Goal: Task Accomplishment & Management: Complete application form

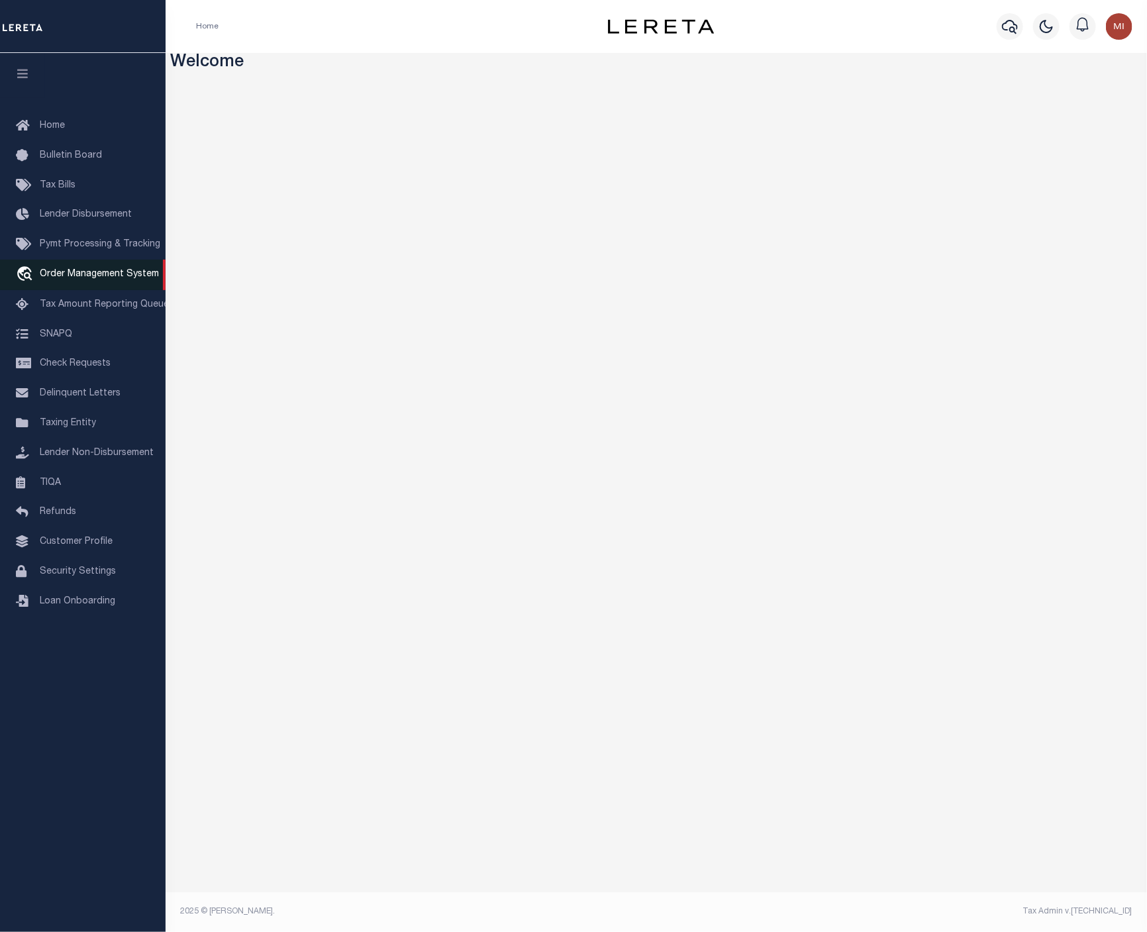
click at [64, 275] on span "Order Management System" at bounding box center [99, 273] width 119 height 9
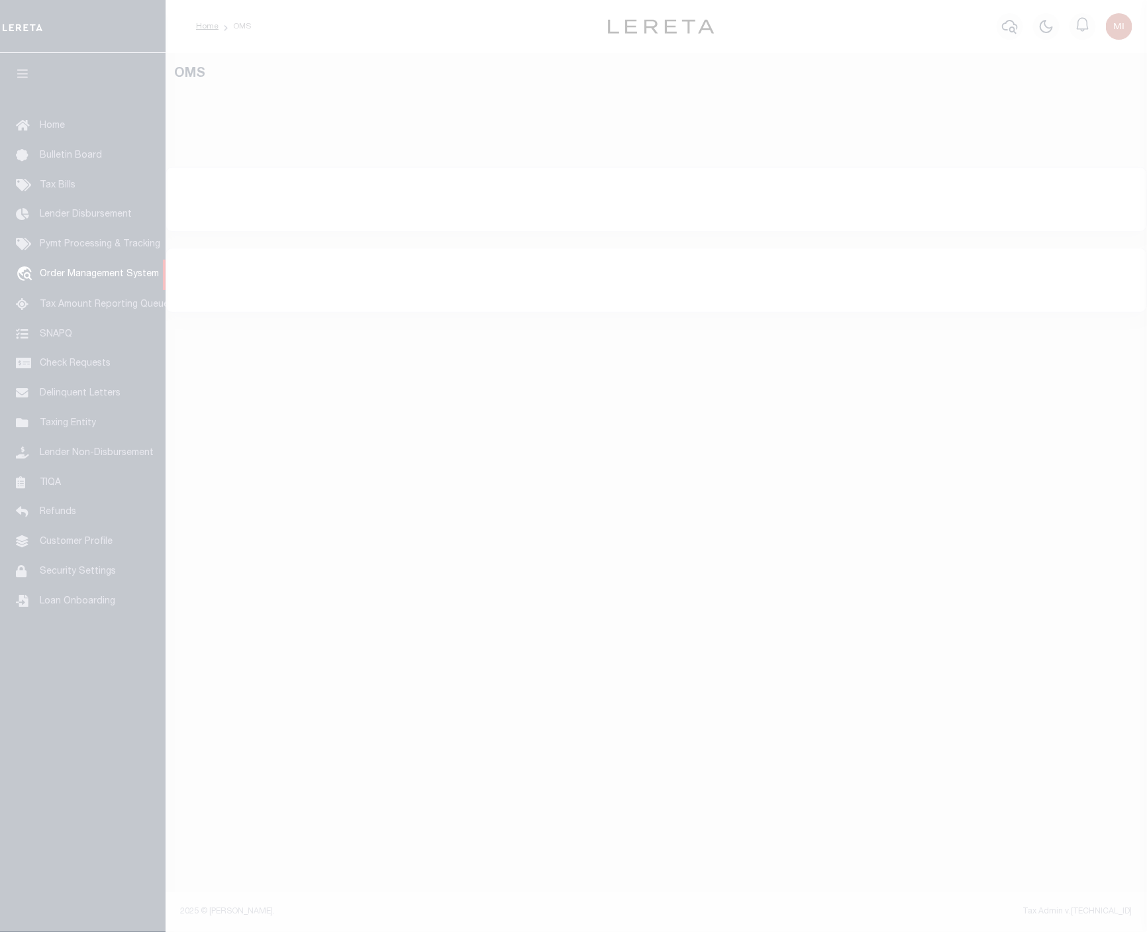
select select "200"
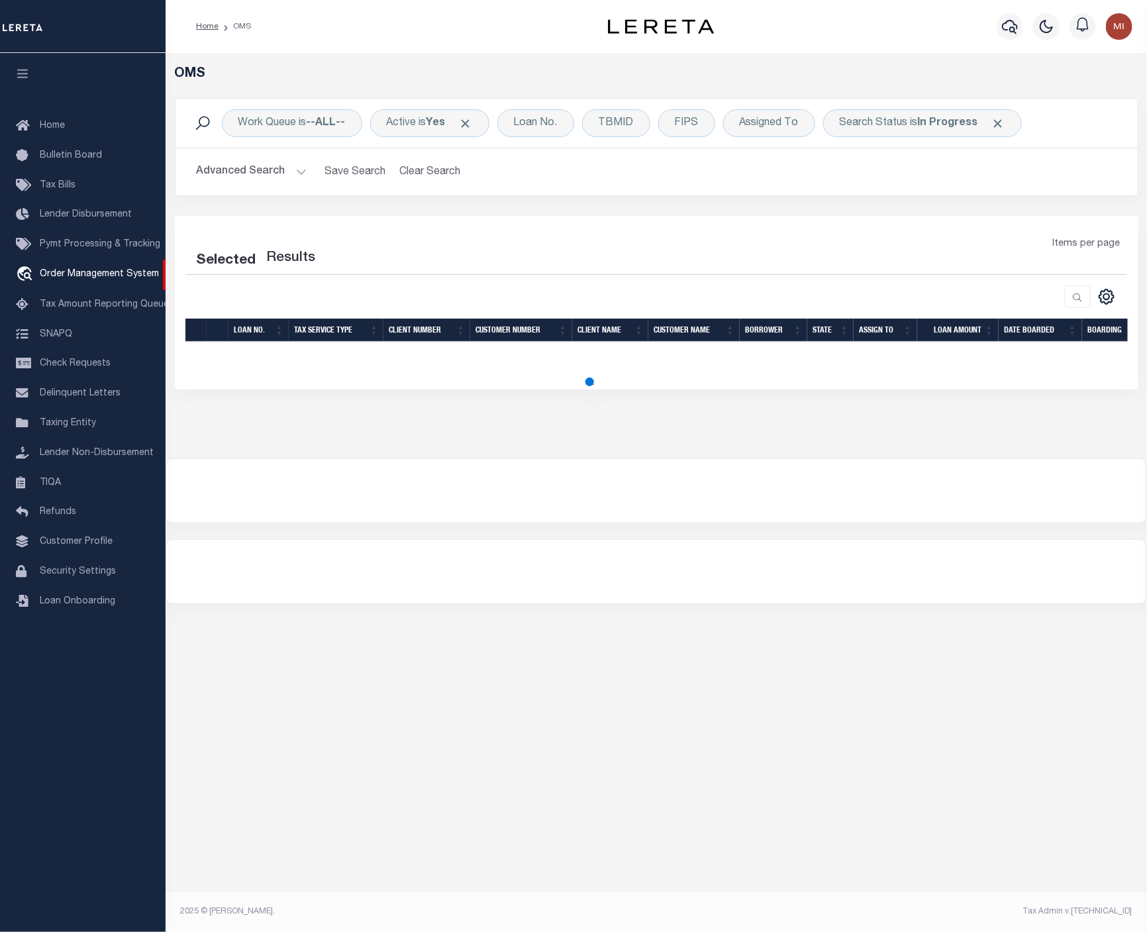
select select "200"
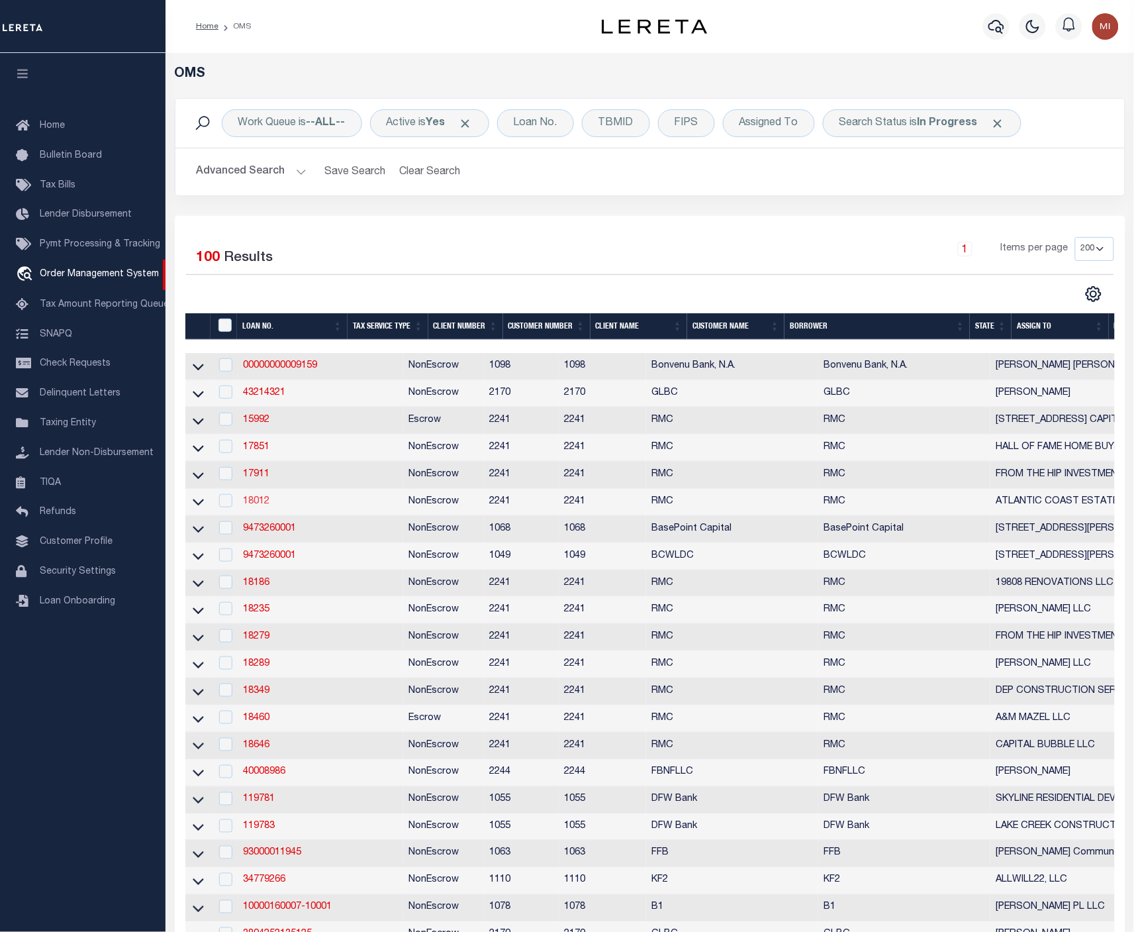
click at [263, 506] on link "18012" at bounding box center [256, 501] width 26 height 9
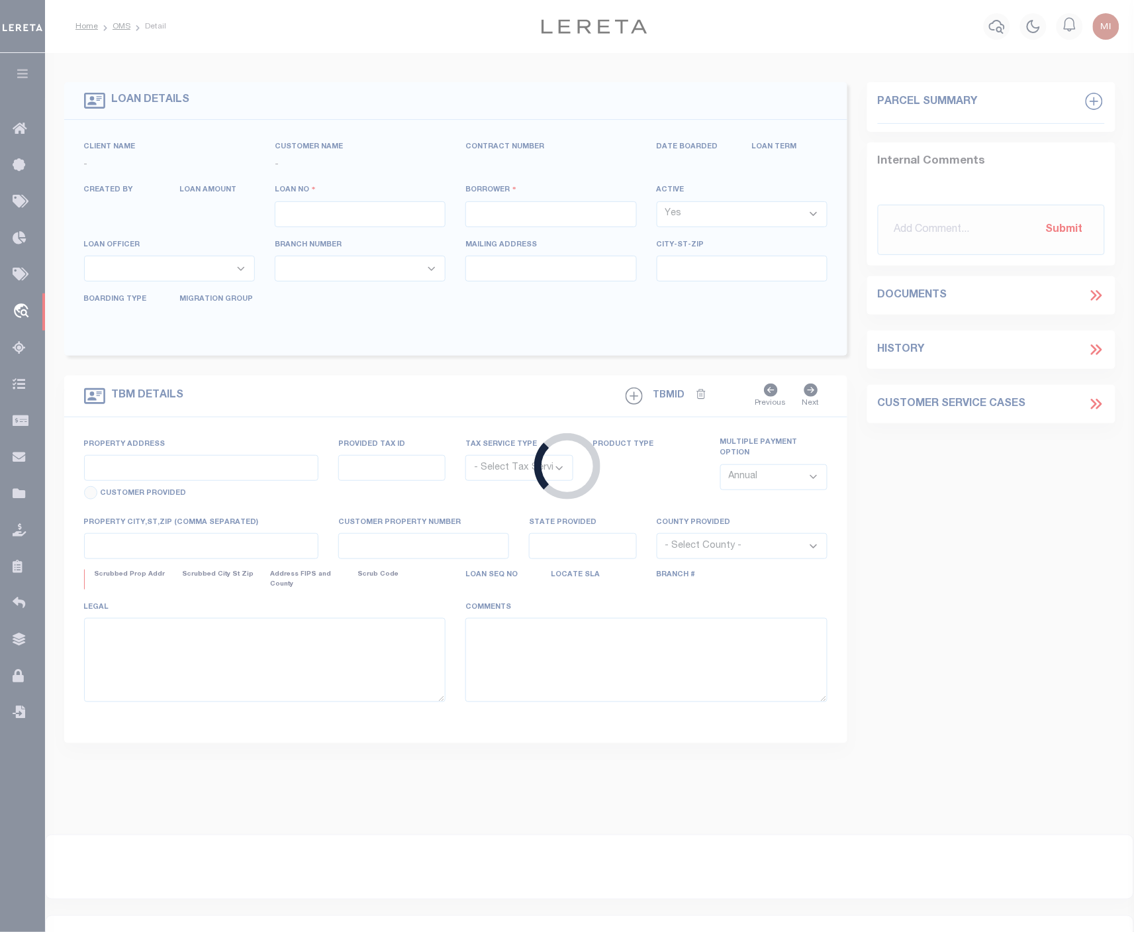
type input "18012"
type input "ATLANTIC COAST ESTATES LLC"
select select
type input "47 N Laclede Place"
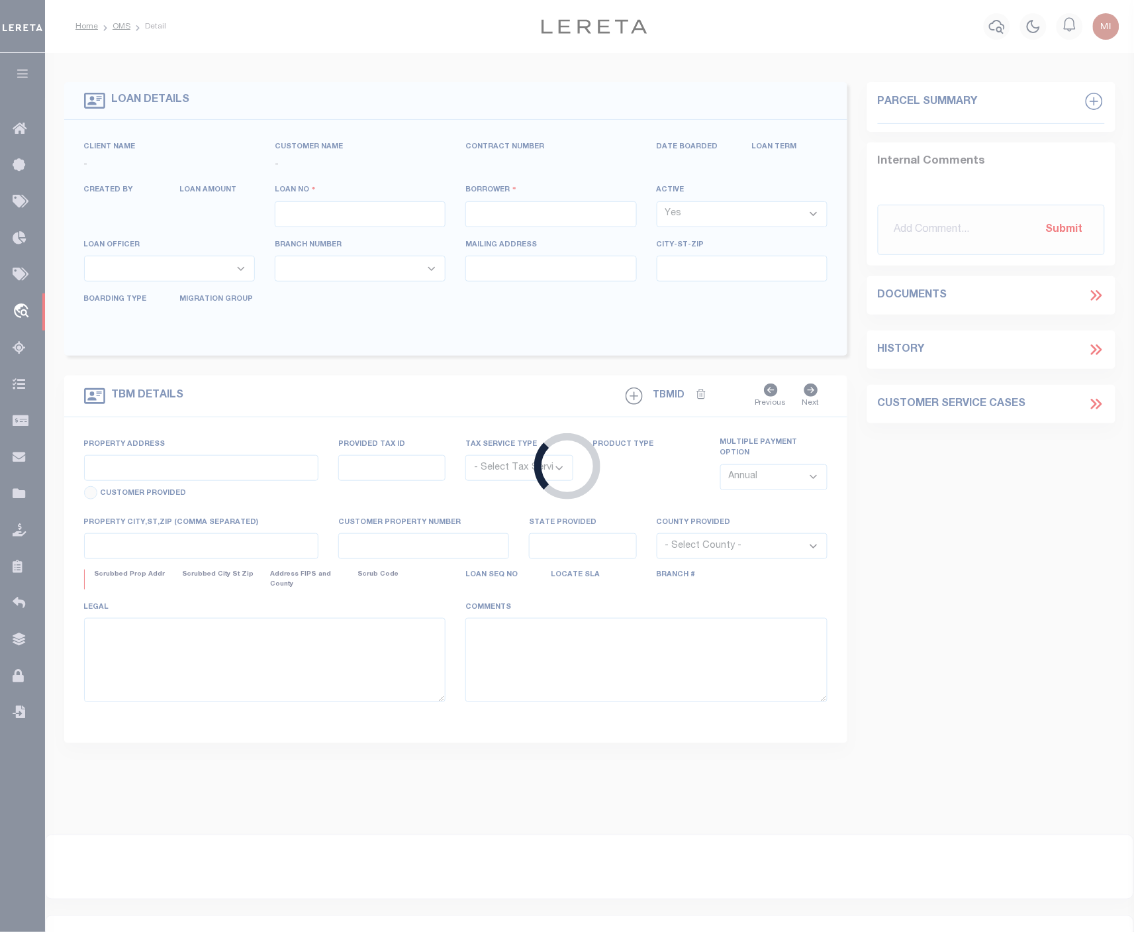
type input "Atlantic City NJ 08401"
select select "400"
select select "NonEscrow"
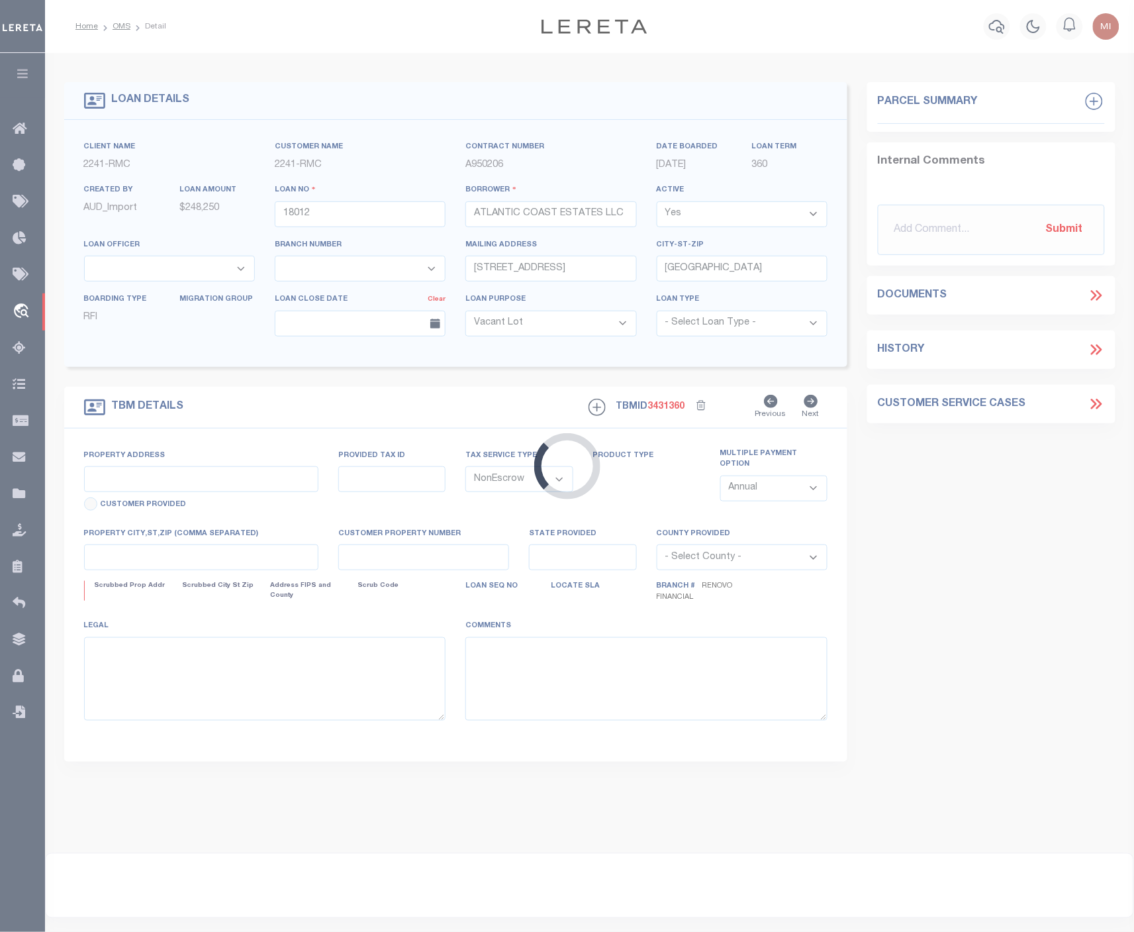
select select "14701"
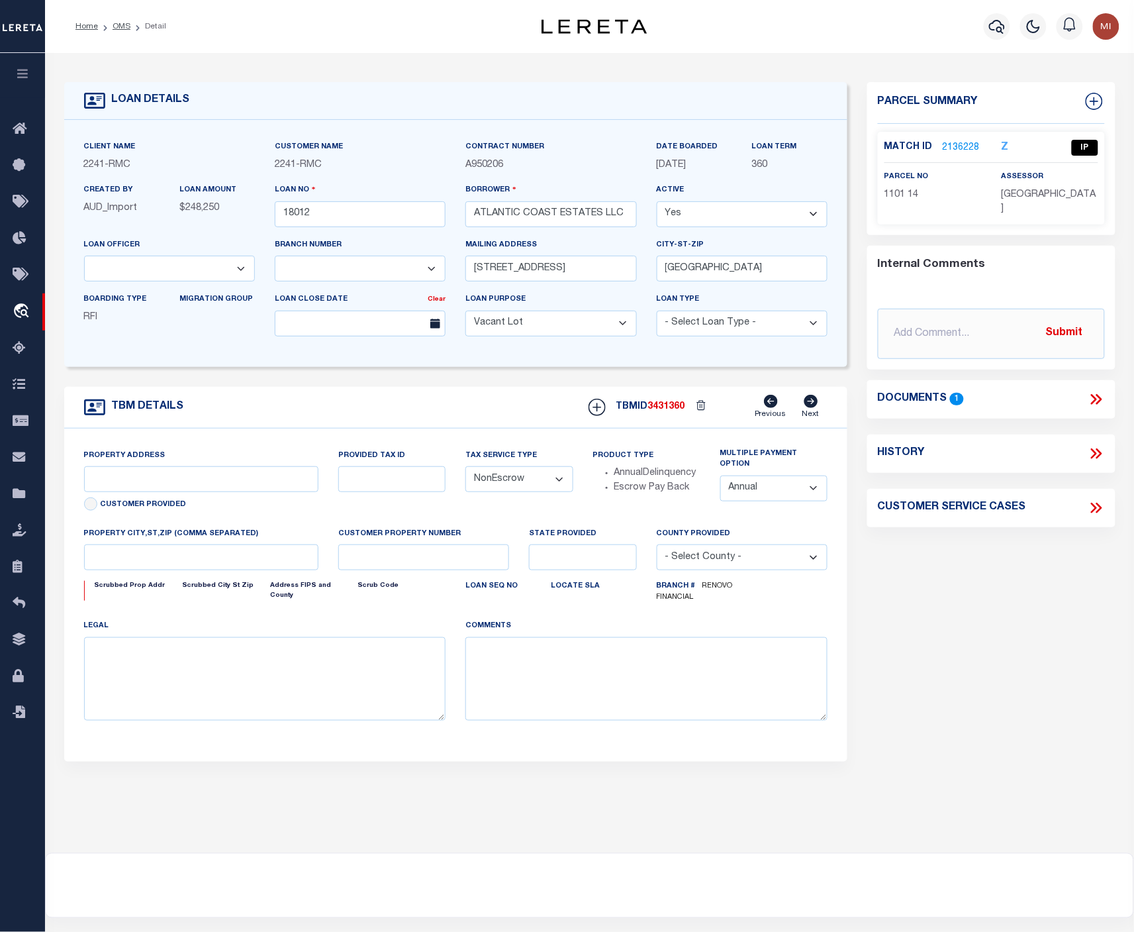
select select "25066"
type input "610 East McDevitt Drive"
select select
type input "Galloway, NJ 08205"
type input "a0kUS000009tRQd"
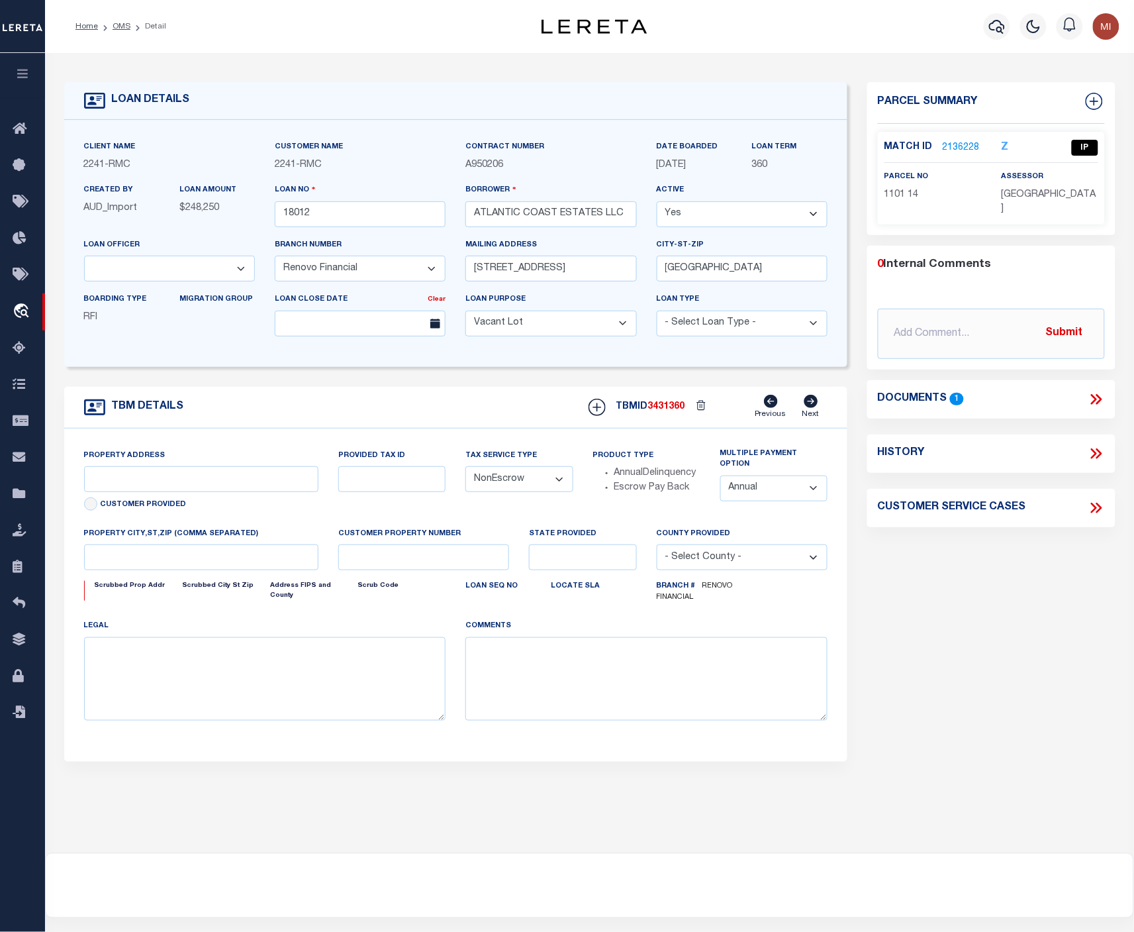
type input "NJ"
select select
type textarea "LEGAL REQUIRED"
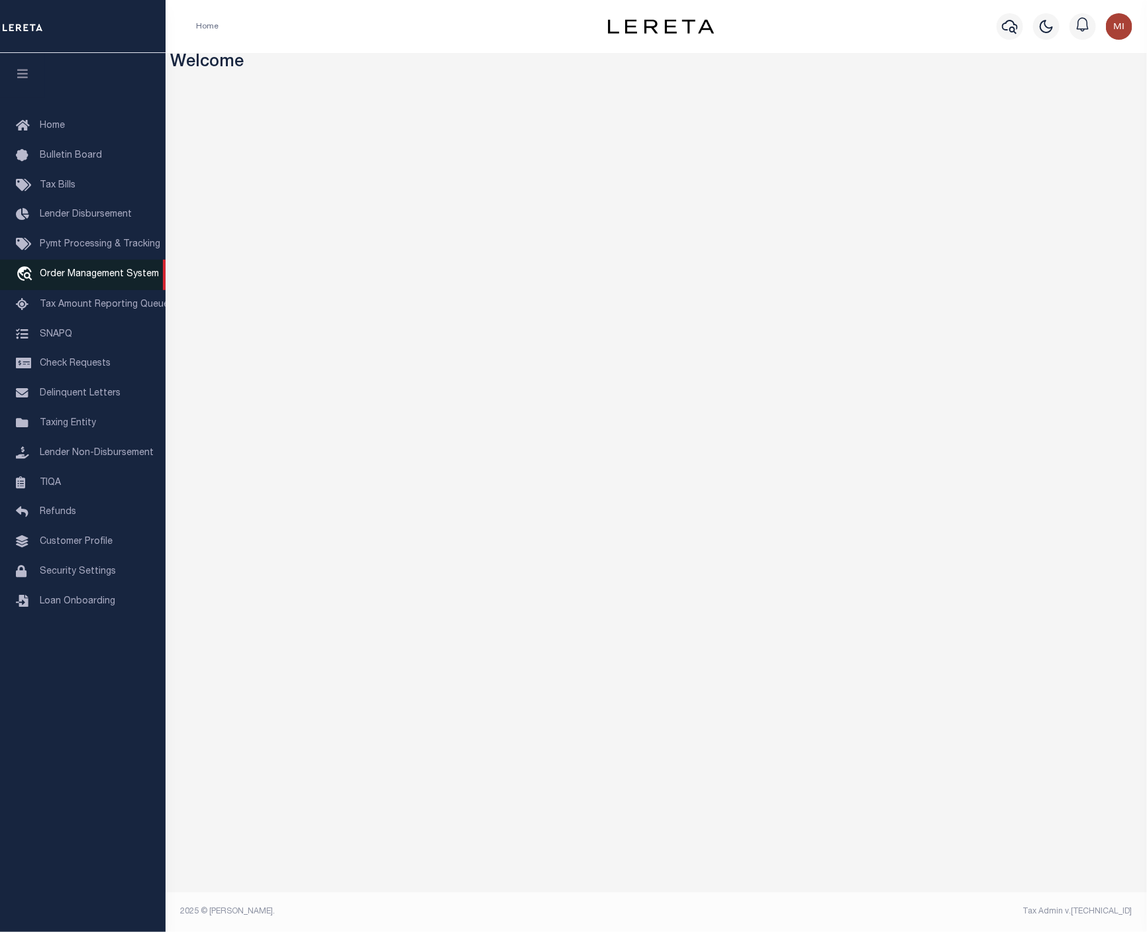
click at [57, 270] on link "travel_explore Order Management System" at bounding box center [83, 275] width 166 height 30
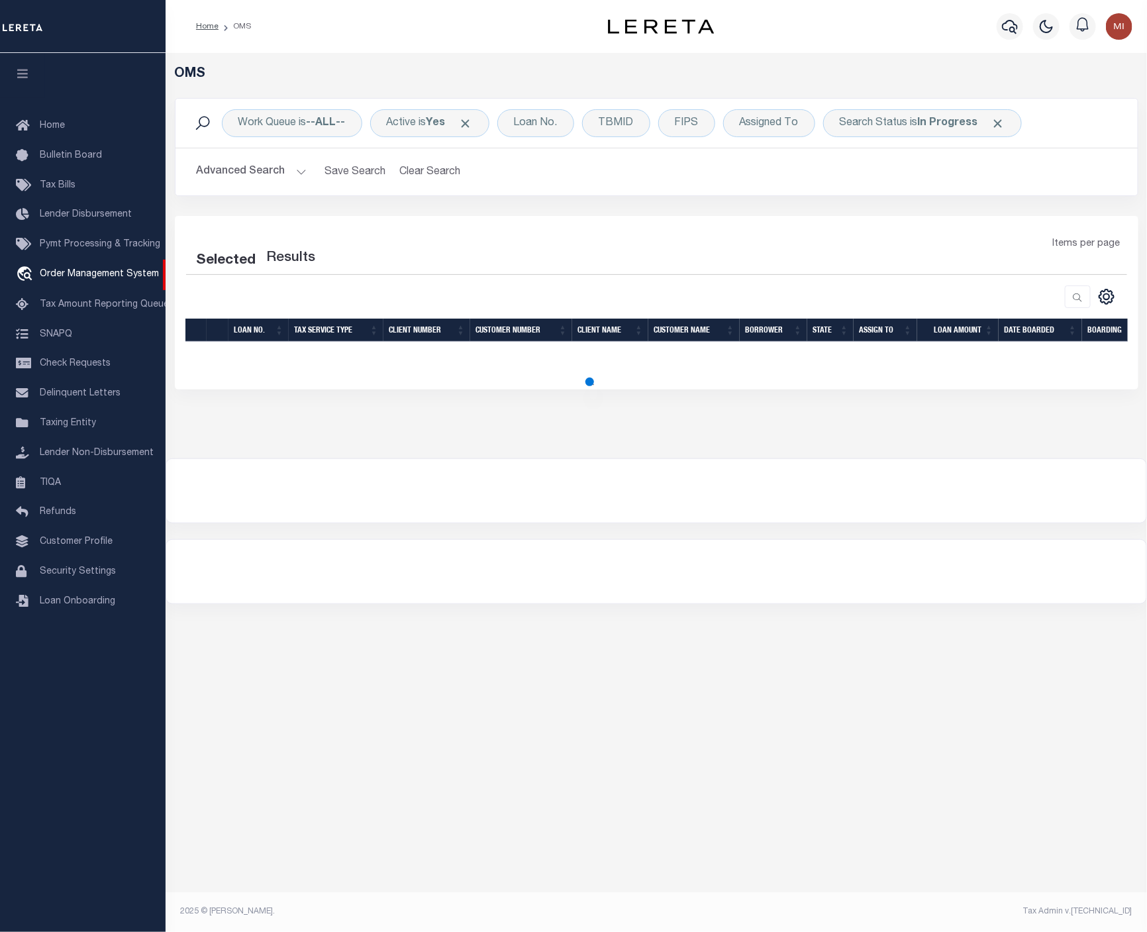
select select "200"
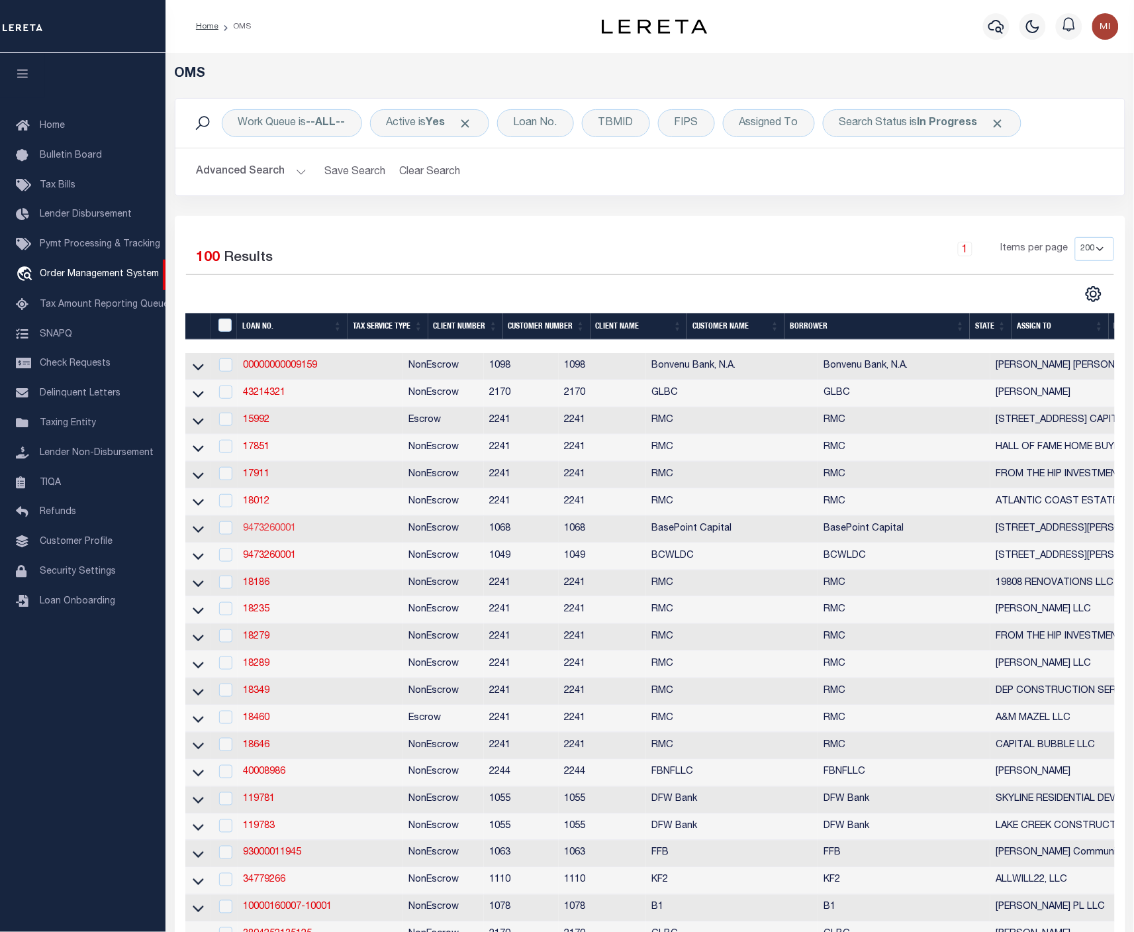
click at [269, 533] on link "9473260001" at bounding box center [269, 528] width 53 height 9
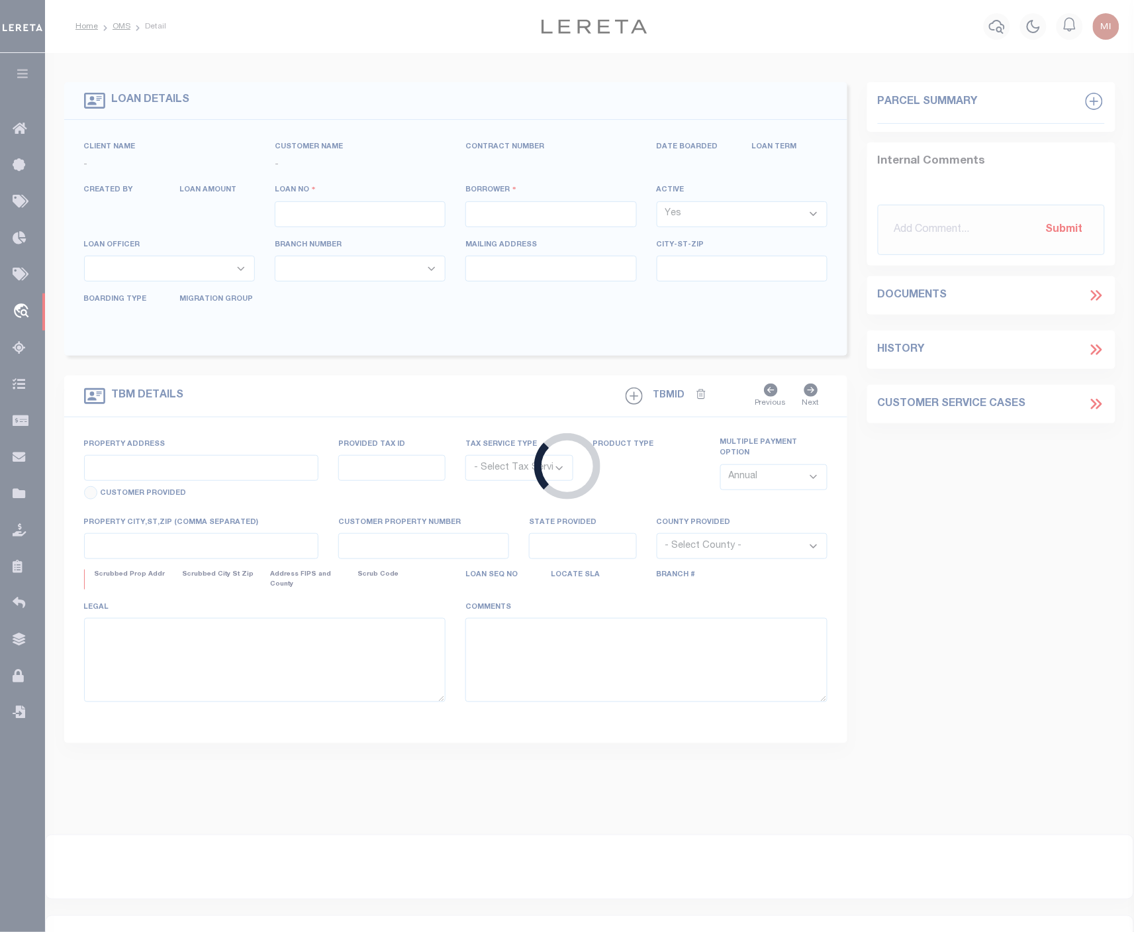
type input "9473260001"
type input "[STREET_ADDRESS][PERSON_NAME], LLC"
select select
type input "[STREET_ADDRESS][PERSON_NAME]"
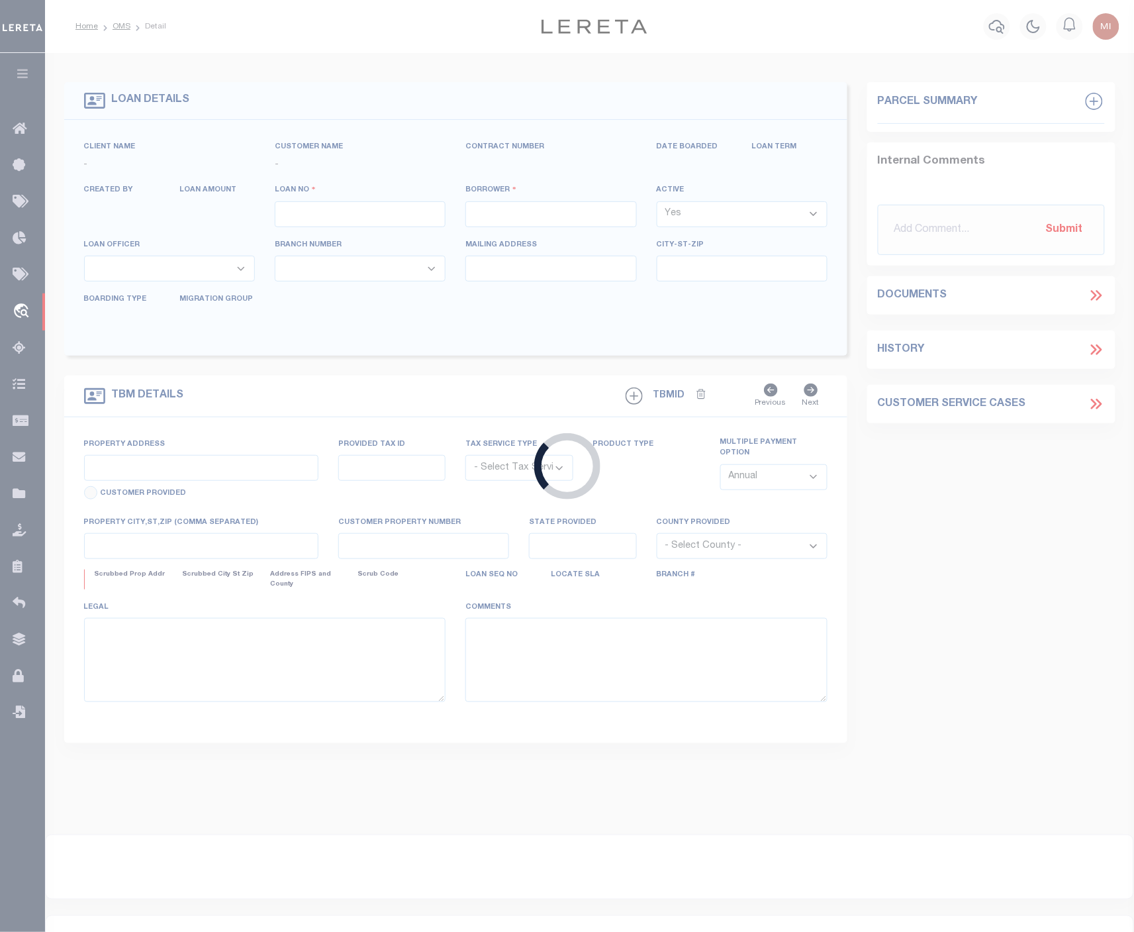
type input "[GEOGRAPHIC_DATA]"
select select
select select "10"
select select
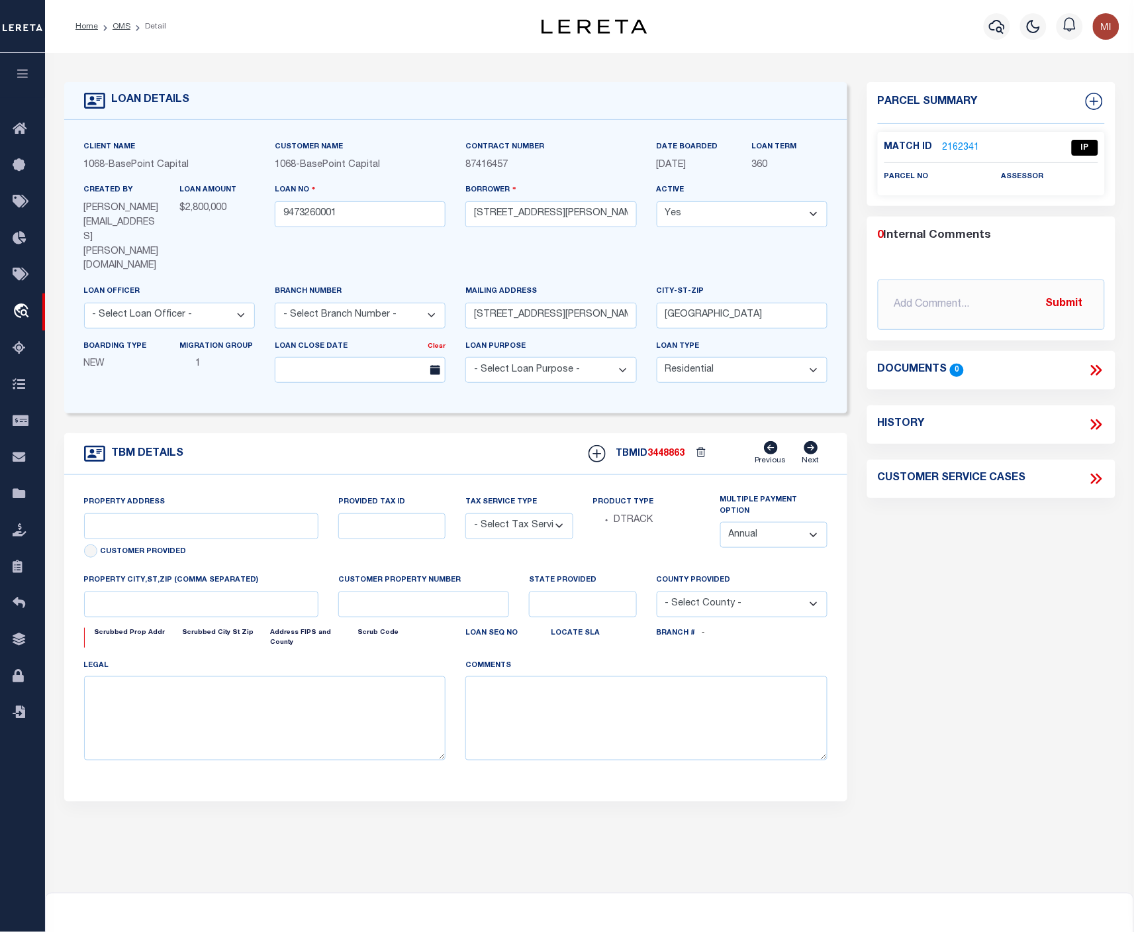
type input "[STREET_ADDRESS][PERSON_NAME]"
radio input "true"
select select "NonEscrow"
select select
type input "[GEOGRAPHIC_DATA]"
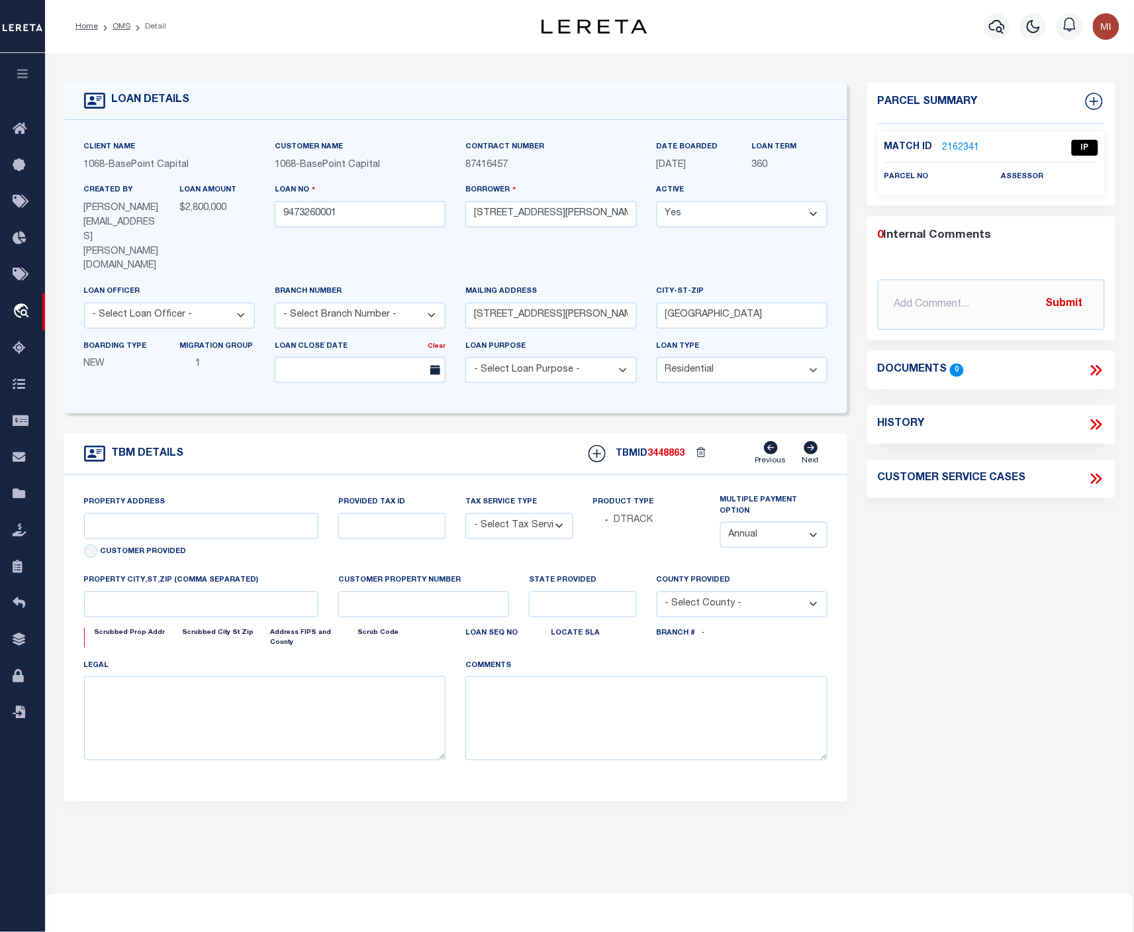
type input "9473260001"
type input "CA"
type textarea "UNVERIFIED CUSTOMER SUPPLIED APN [PHONE_NUMBER], [PHONE_NUMBER], 007-271-07LONG…"
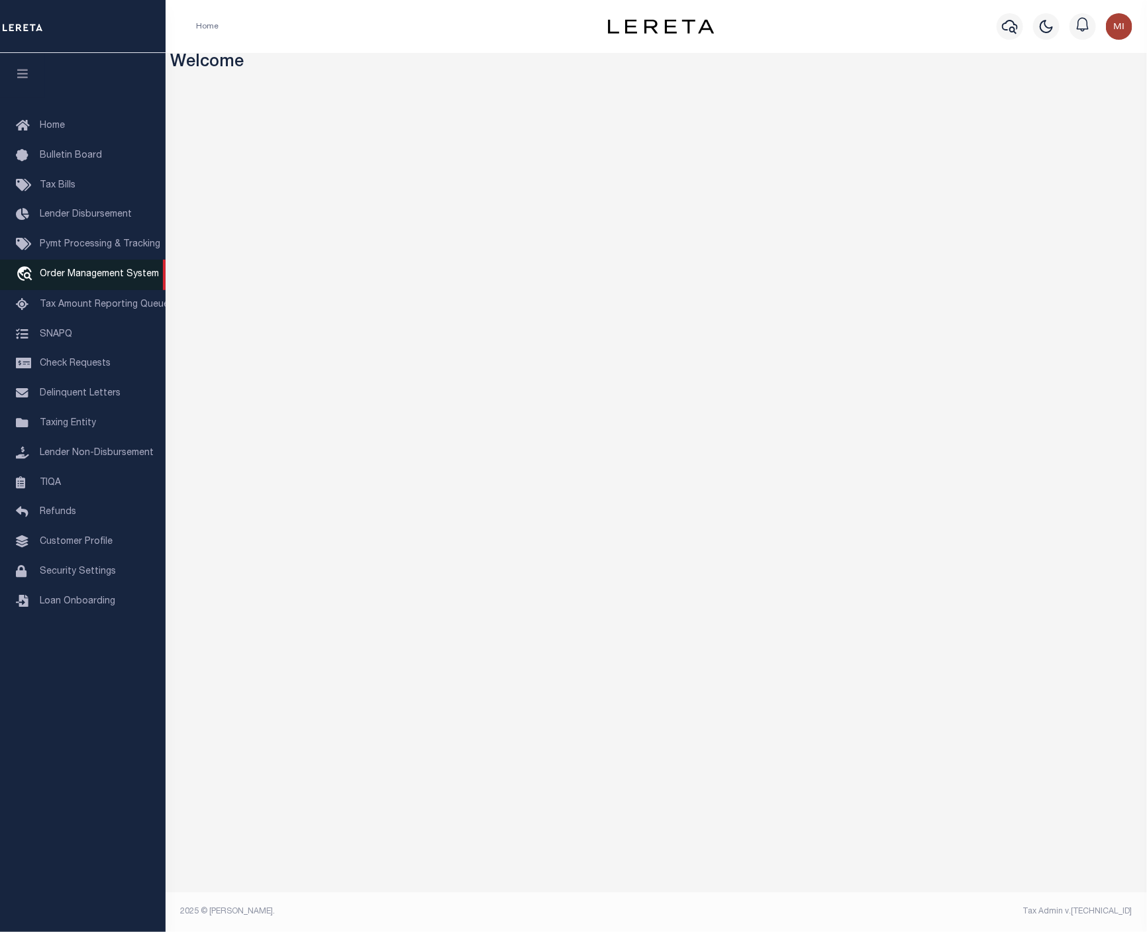
click at [94, 279] on span "Order Management System" at bounding box center [99, 273] width 119 height 9
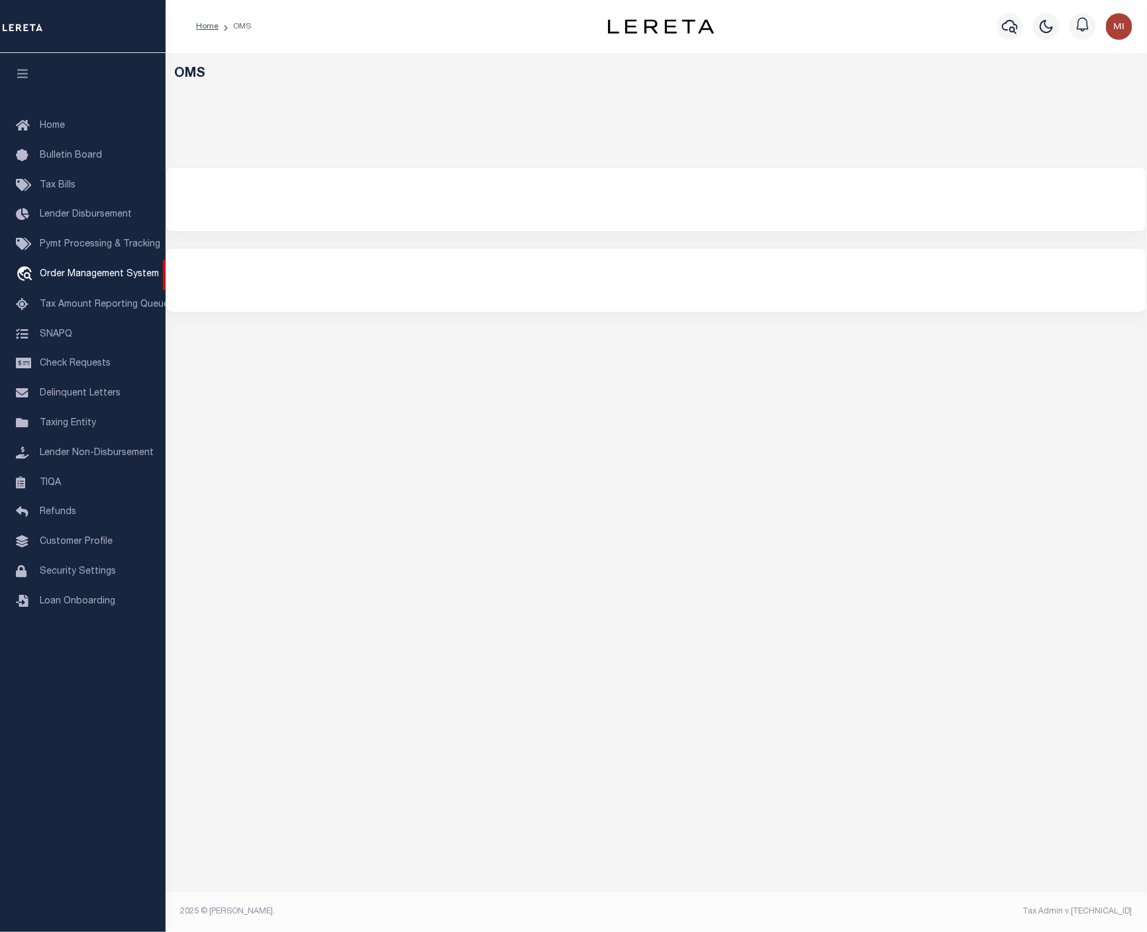
select select "200"
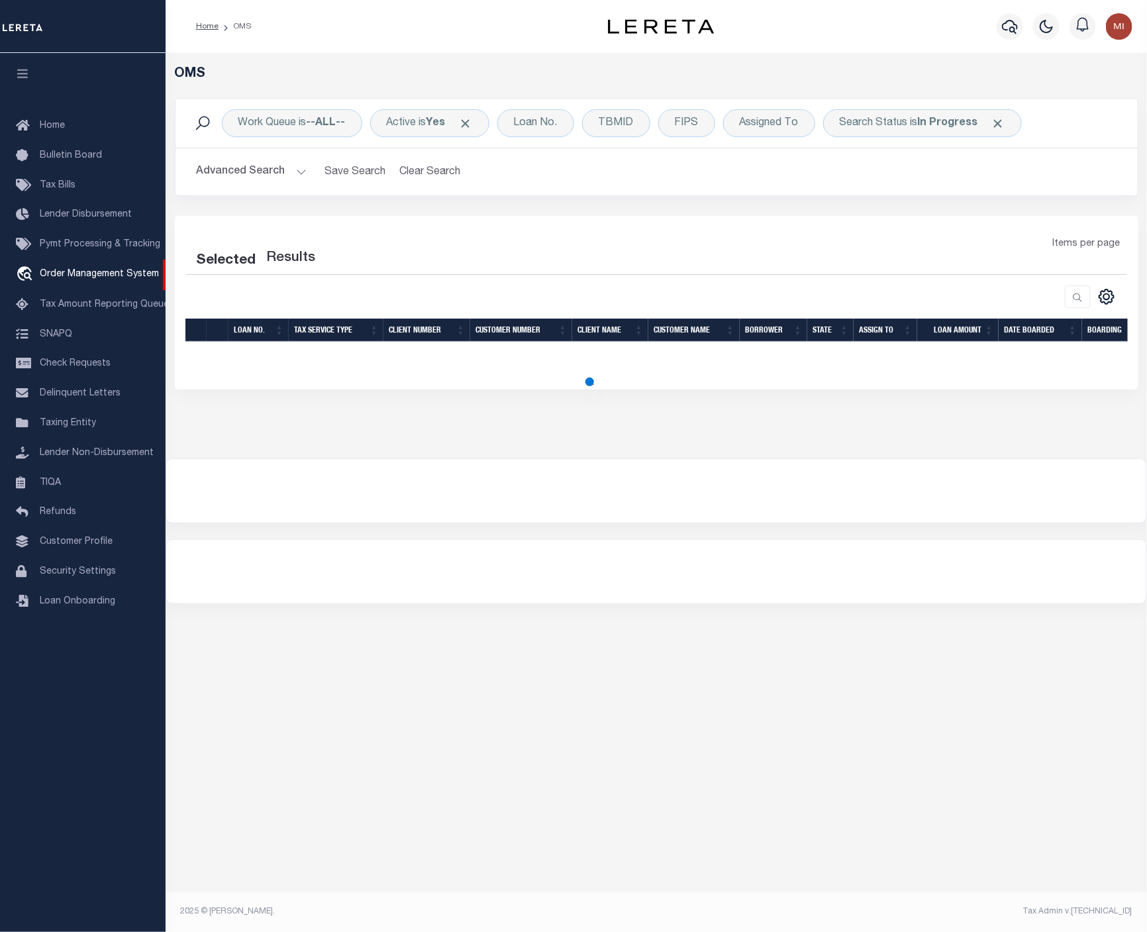
select select "200"
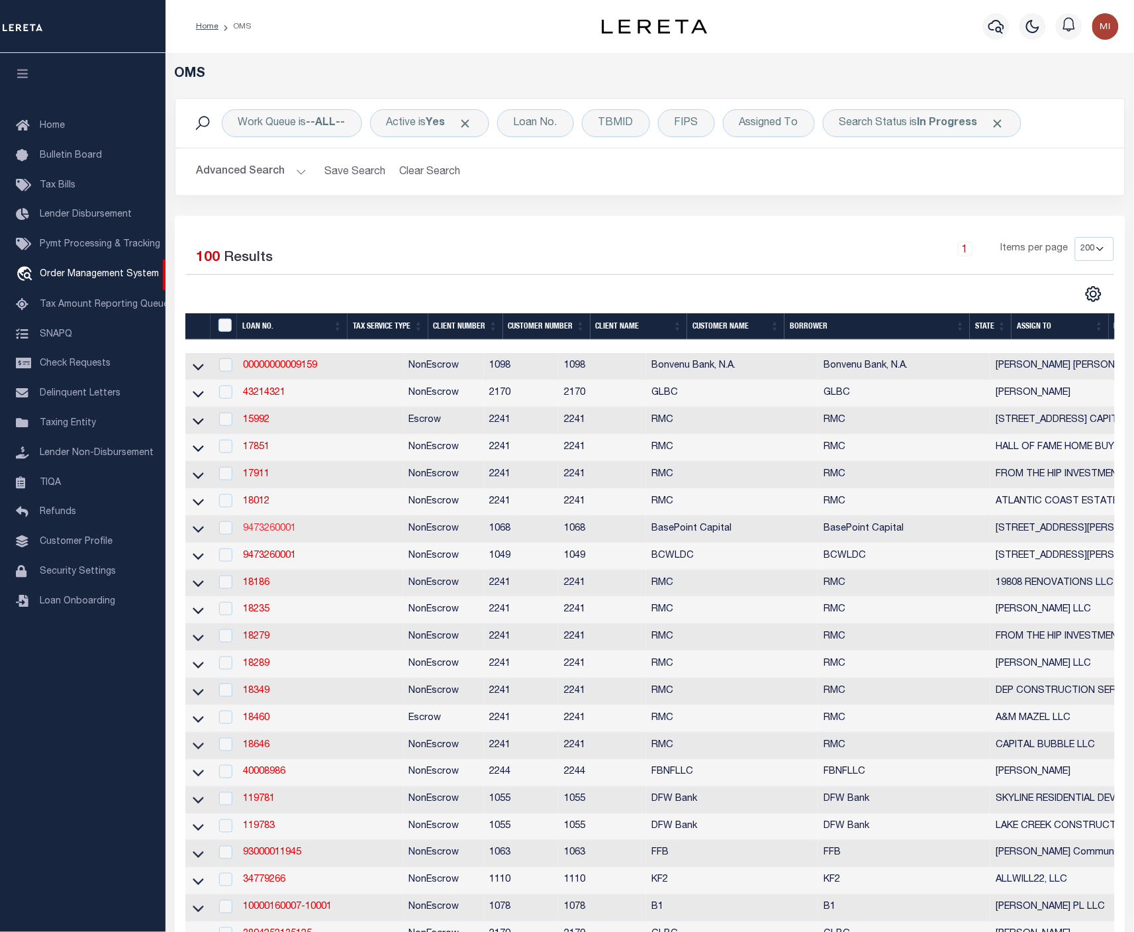
click at [270, 533] on link "9473260001" at bounding box center [269, 528] width 53 height 9
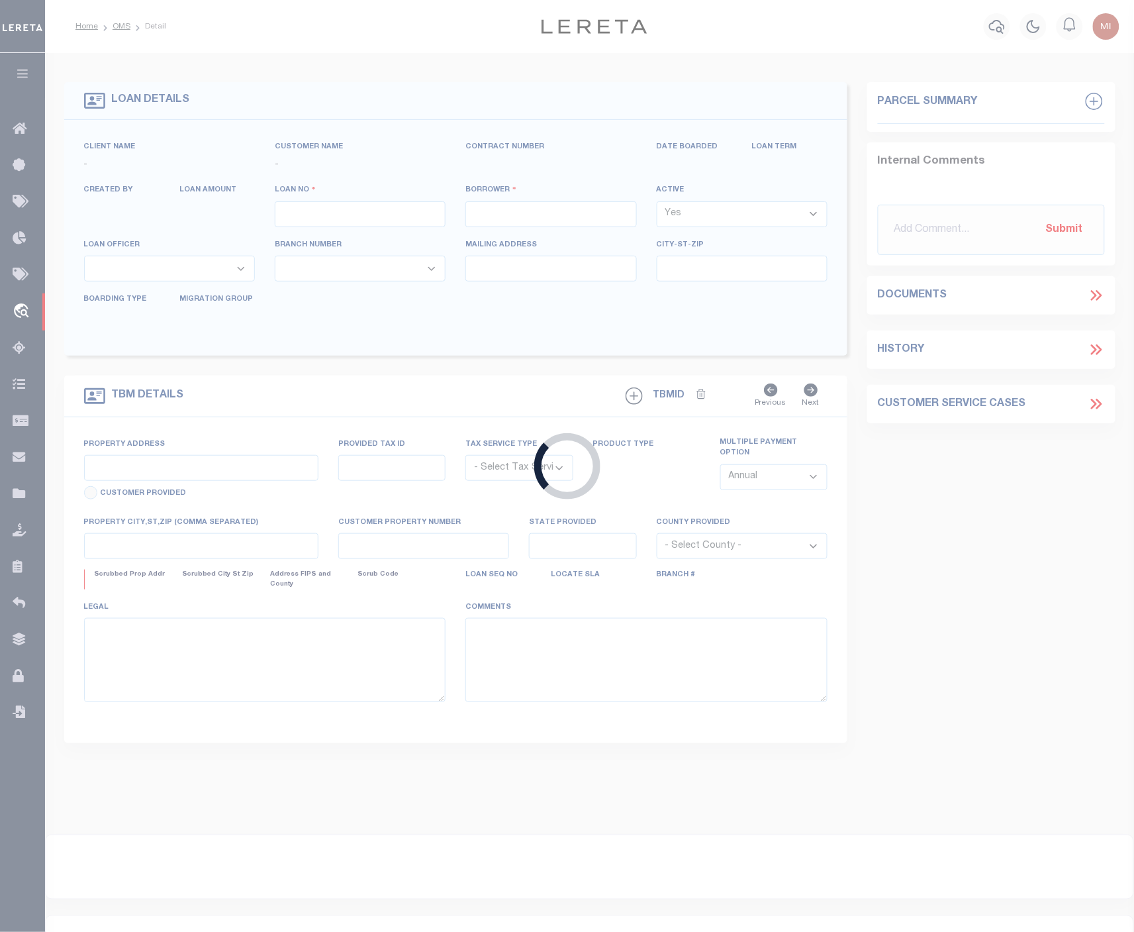
type input "9473260001"
type input "[STREET_ADDRESS][PERSON_NAME], LLC"
select select
type input "[STREET_ADDRESS][PERSON_NAME]"
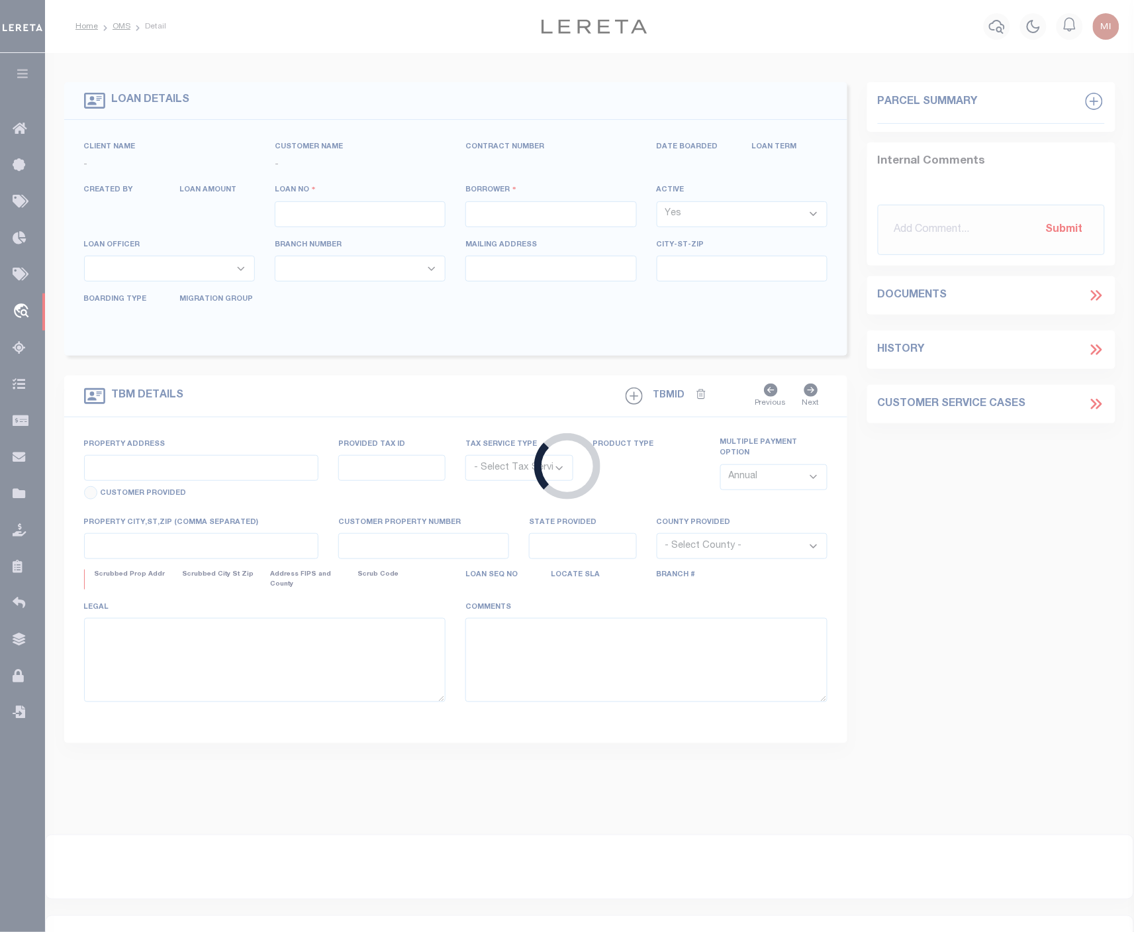
type input "[GEOGRAPHIC_DATA]"
select select
select select "10"
select select
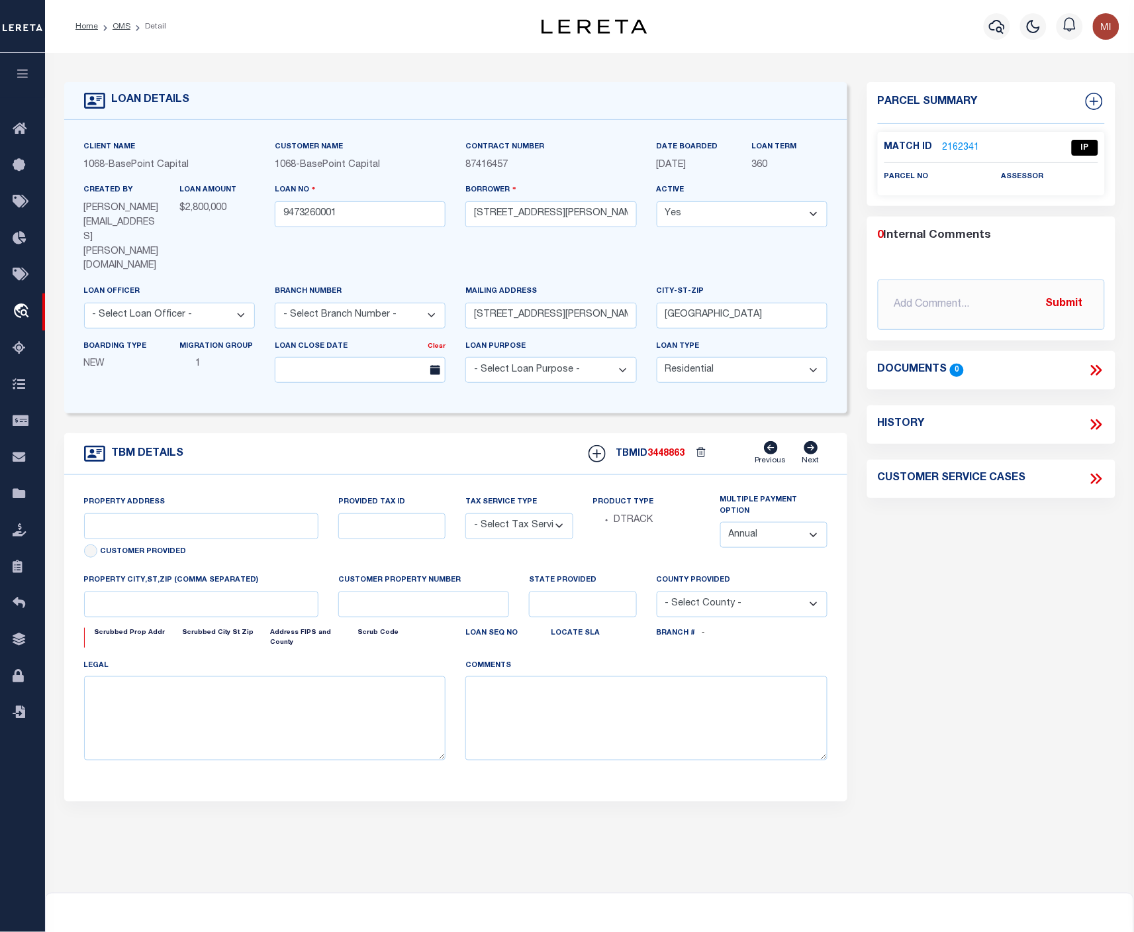
type input "[STREET_ADDRESS][PERSON_NAME]"
radio input "true"
select select "NonEscrow"
select select
type input "[GEOGRAPHIC_DATA]"
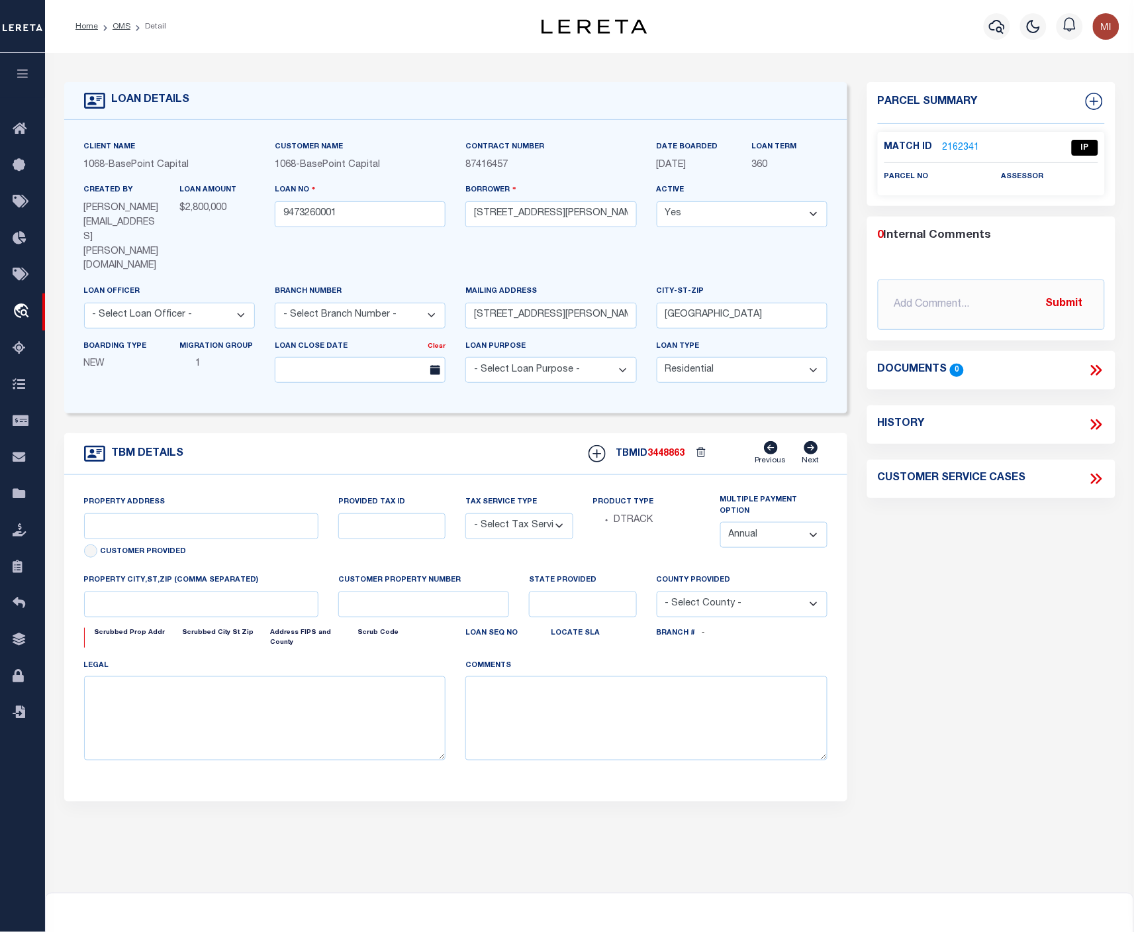
type input "9473260001"
type input "CA"
type textarea "UNVERIFIED CUSTOMER SUPPLIED APN [PHONE_NUMBER], [PHONE_NUMBER], 007-271-07LONG…"
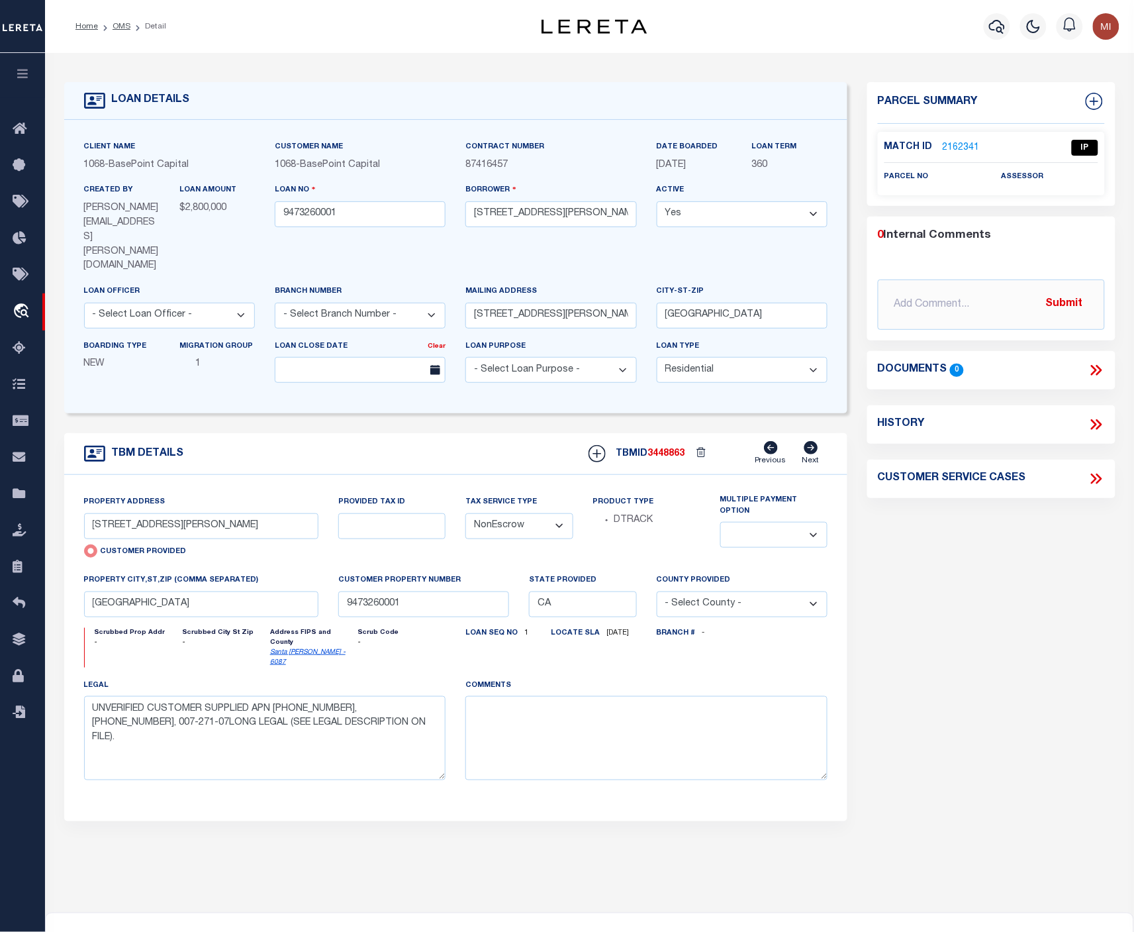
click at [950, 740] on div "Parcel Summary Match ID 2162341 0" at bounding box center [991, 477] width 268 height 791
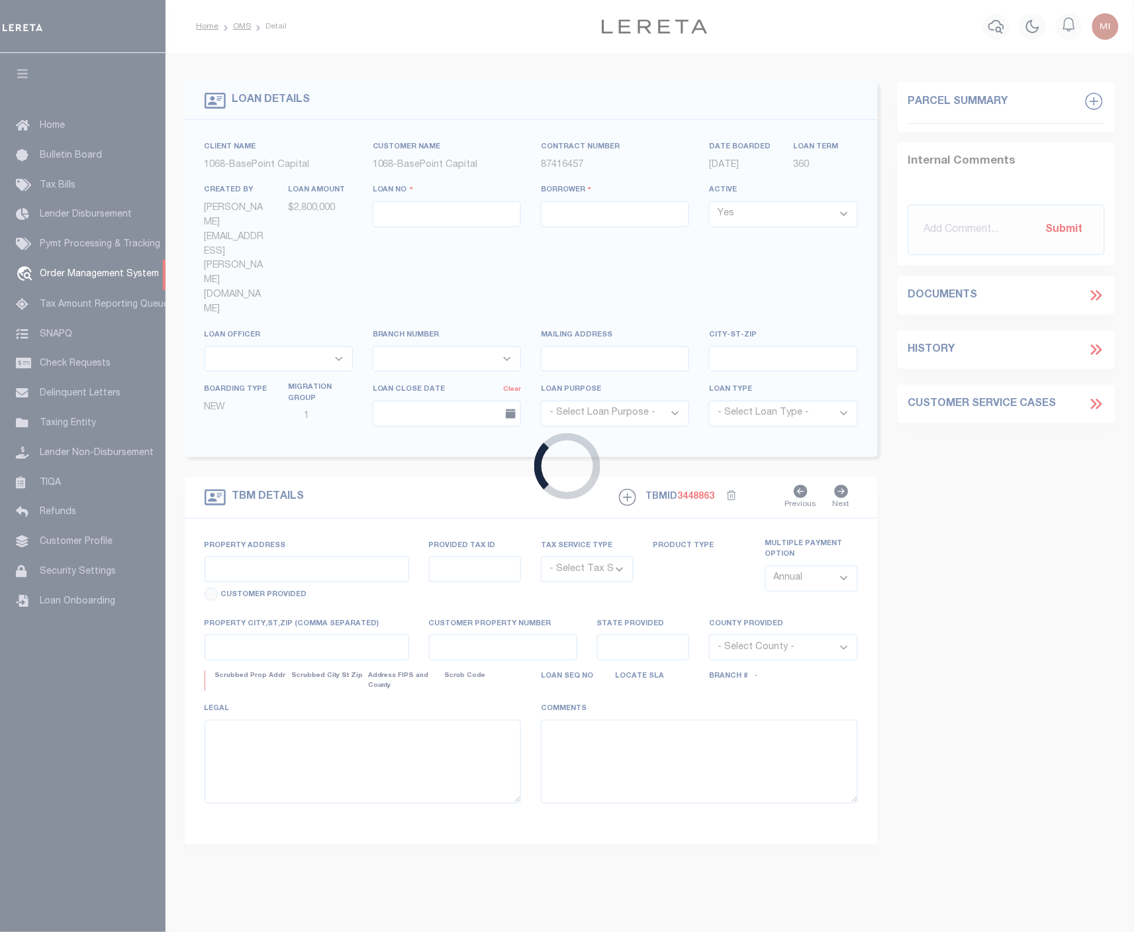
type input "9473260001"
type input "[STREET_ADDRESS][PERSON_NAME], LLC"
select select
type input "[STREET_ADDRESS][PERSON_NAME]"
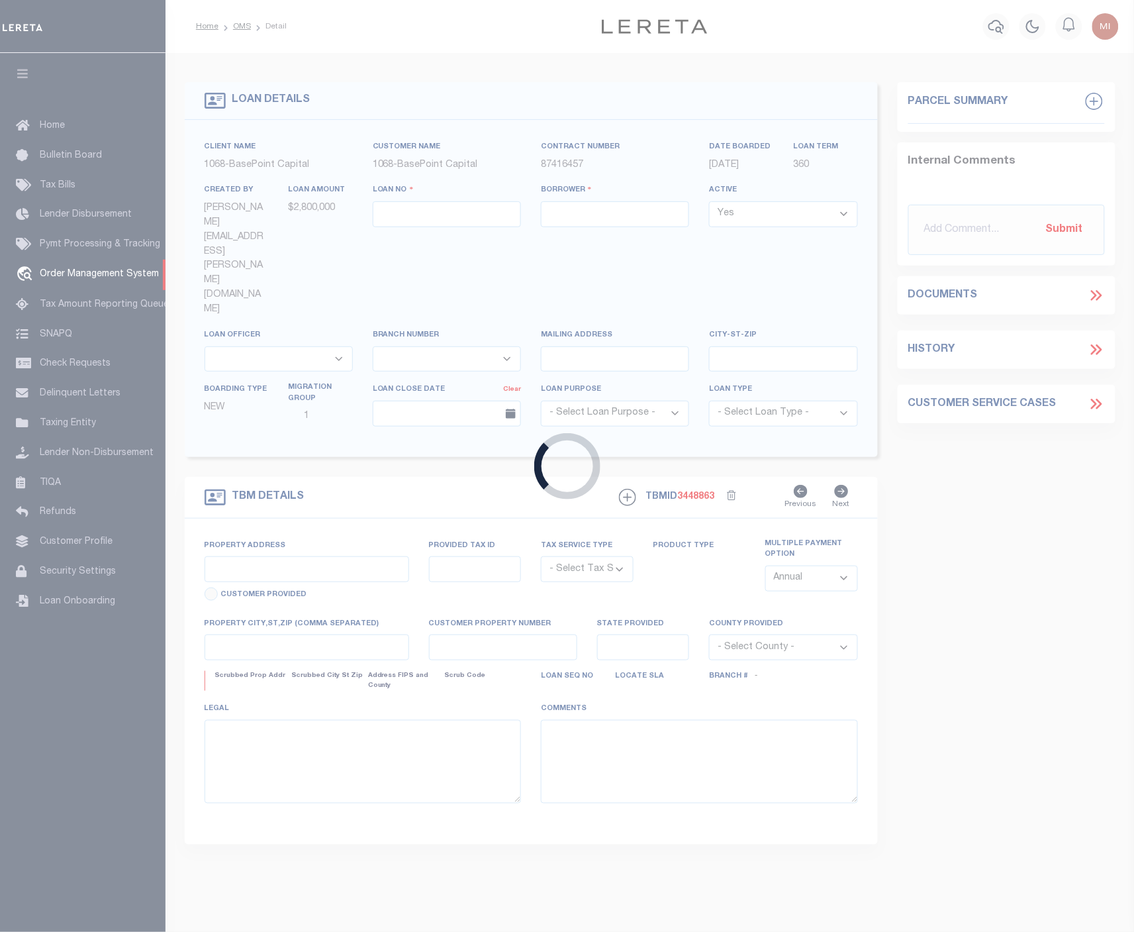
type input "[GEOGRAPHIC_DATA]"
select select
select select "10"
select select
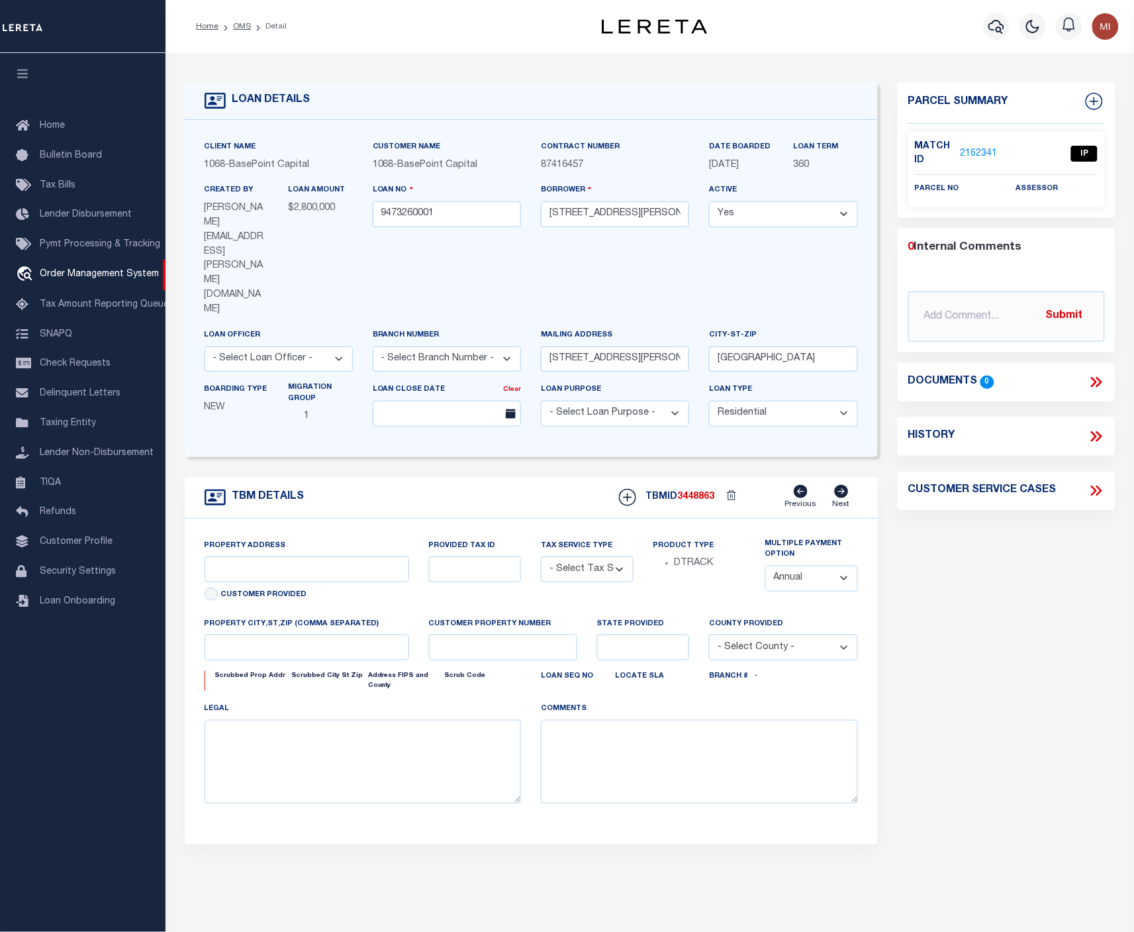
type input "[STREET_ADDRESS][PERSON_NAME]"
radio input "true"
select select "NonEscrow"
select select
type input "[GEOGRAPHIC_DATA]"
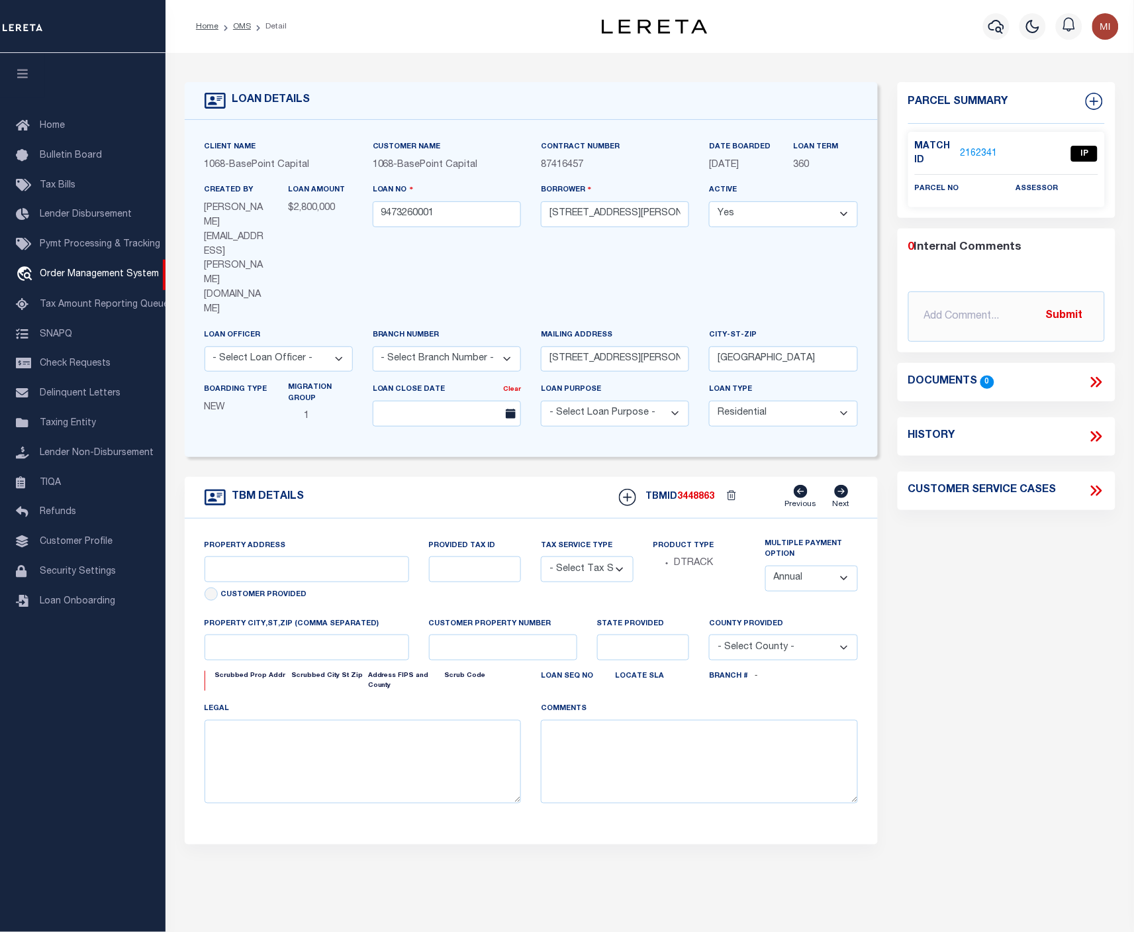
type input "9473260001"
type input "CA"
type textarea "UNVERIFIED CUSTOMER SUPPLIED APN [PHONE_NUMBER], [PHONE_NUMBER], 007-271-07LONG…"
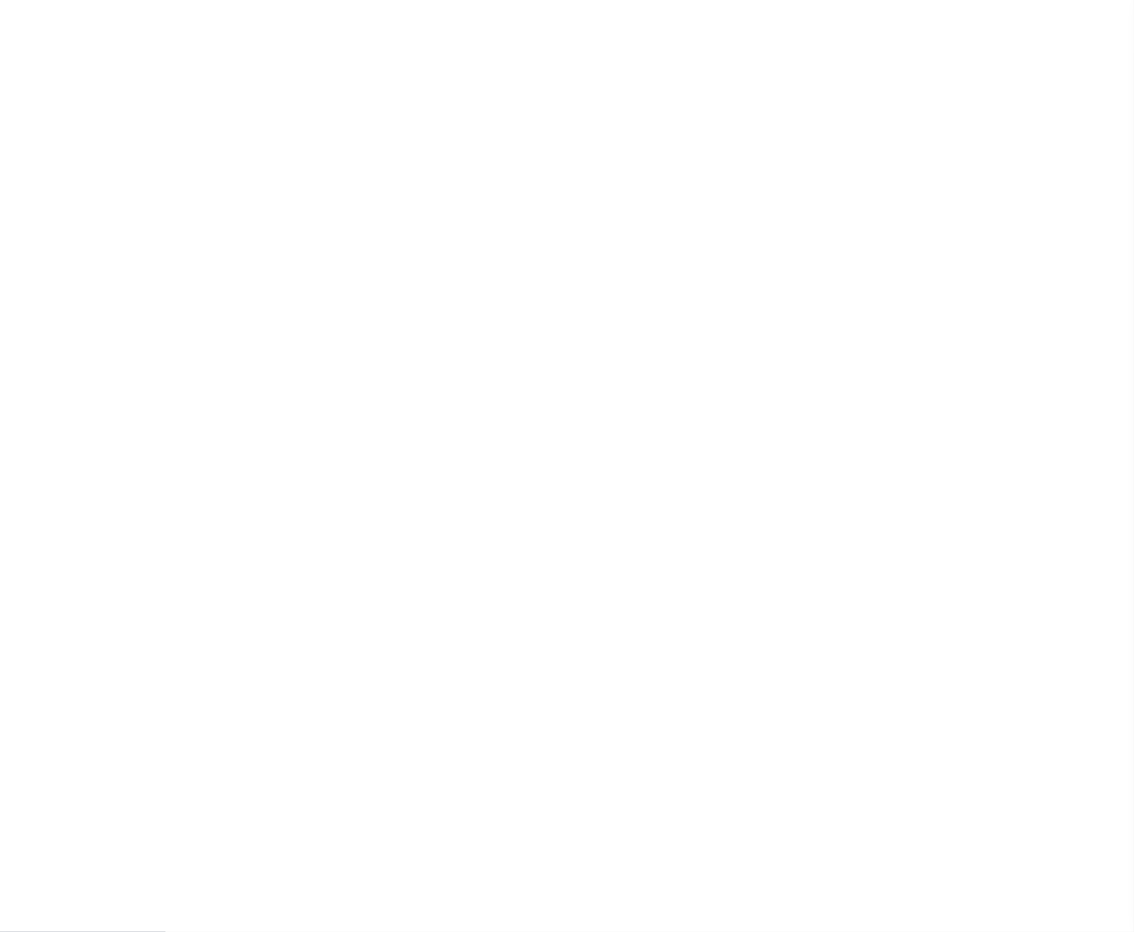
type input "9473260001"
type input "[STREET_ADDRESS][PERSON_NAME], LLC"
select select
type input "510 LEIBRANDT AVE"
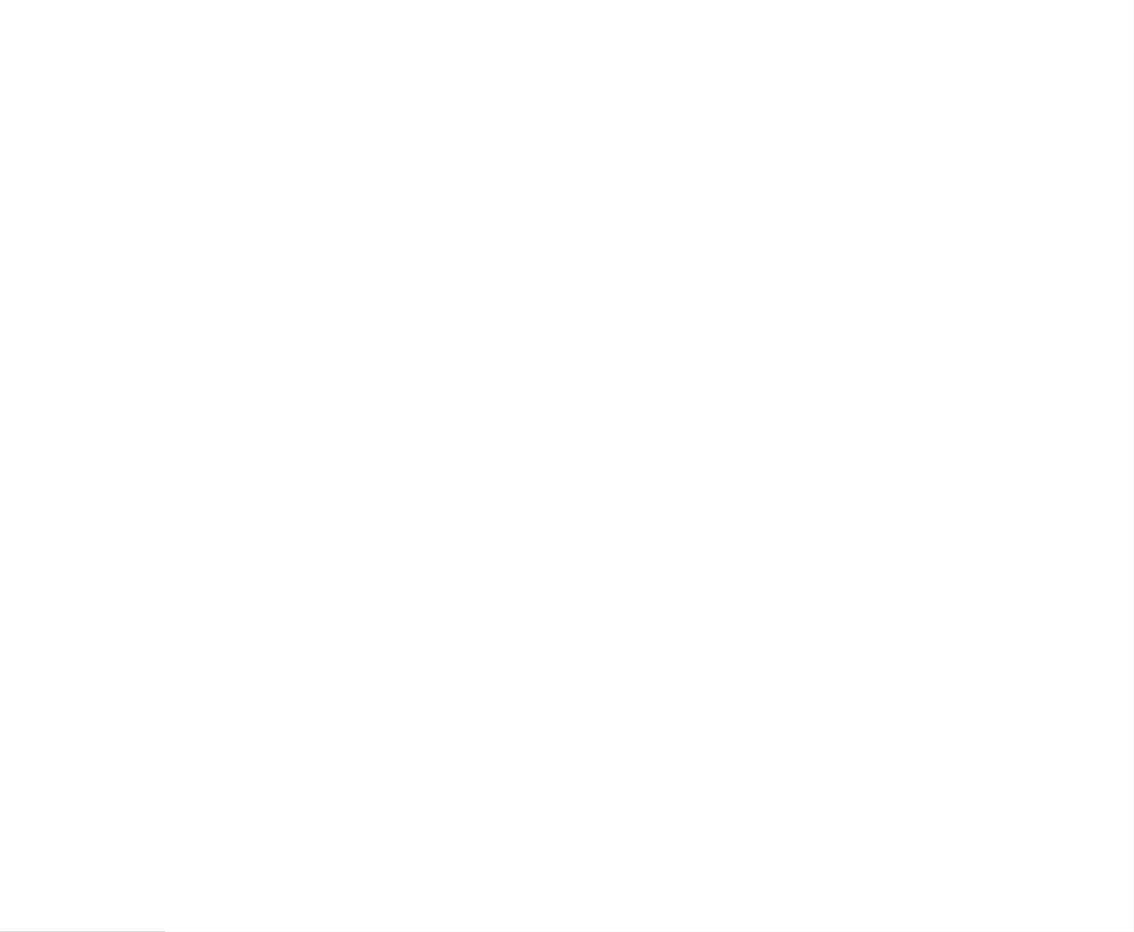
type input "SANTA CRUZ CA 95060"
select select
select select "10"
select select
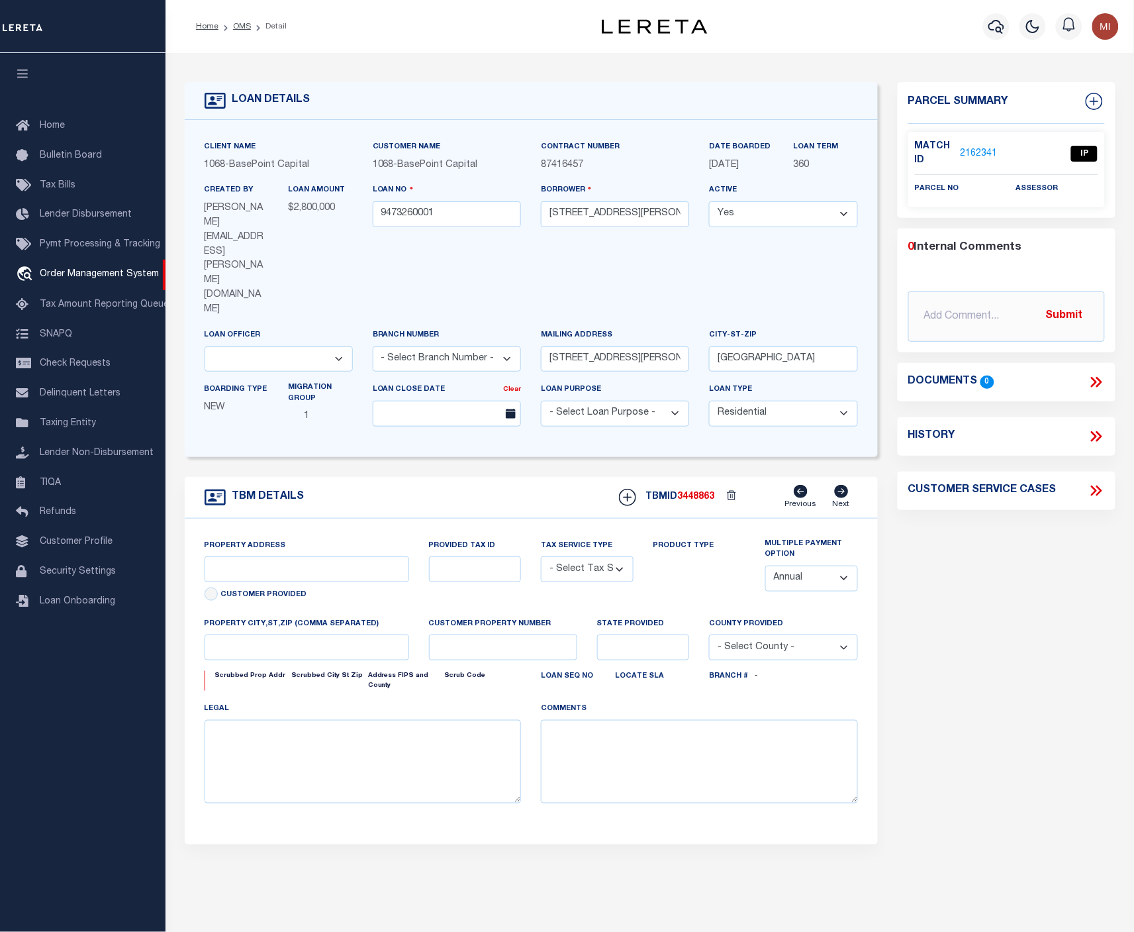
type input "510 LEIBRANDT AVE"
radio input "true"
select select "NonEscrow"
select select
type input "SANTA CRUZ CA 95060"
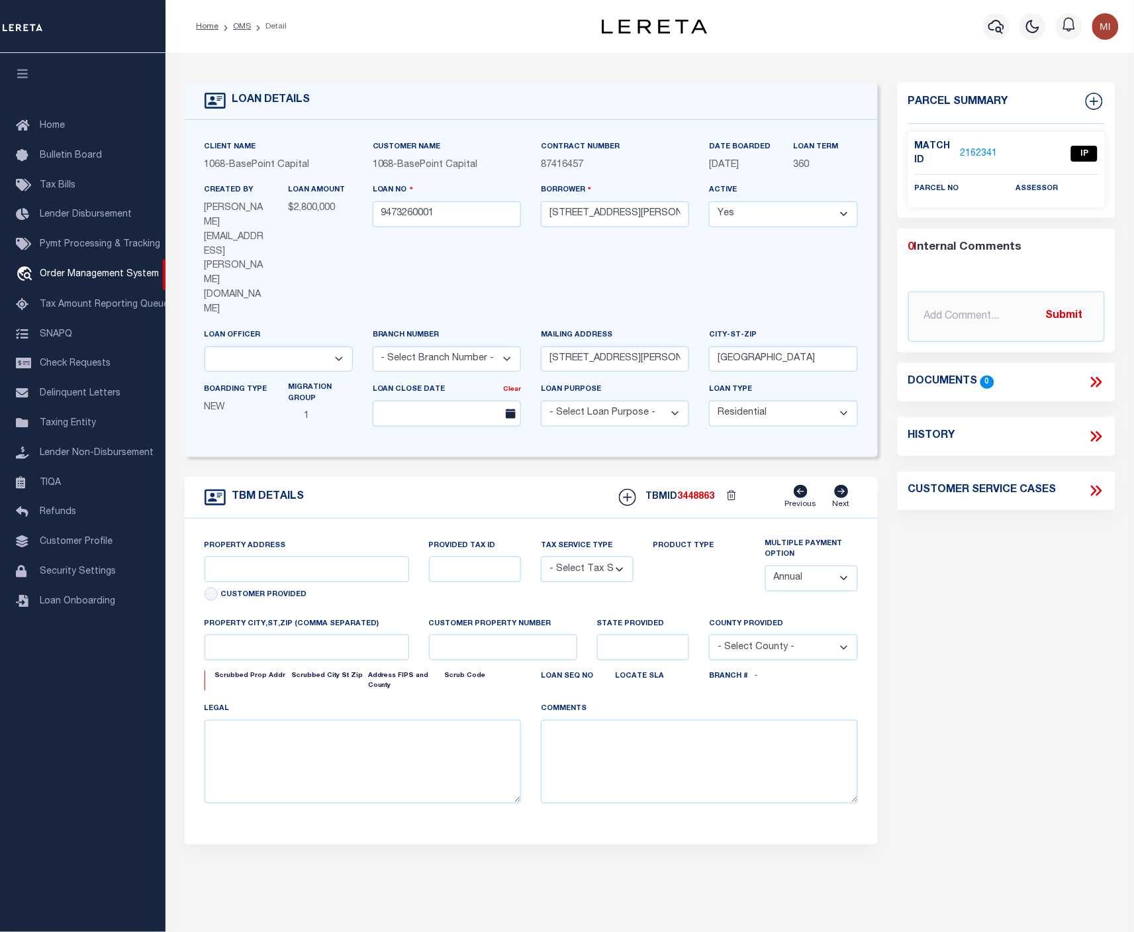
type input "9473260001"
type input "CA"
type textarea "UNVERIFIED CUSTOMER SUPPLIED APN 007-271-06, 007-271-05, 007-271-07LONG LEGAL (…"
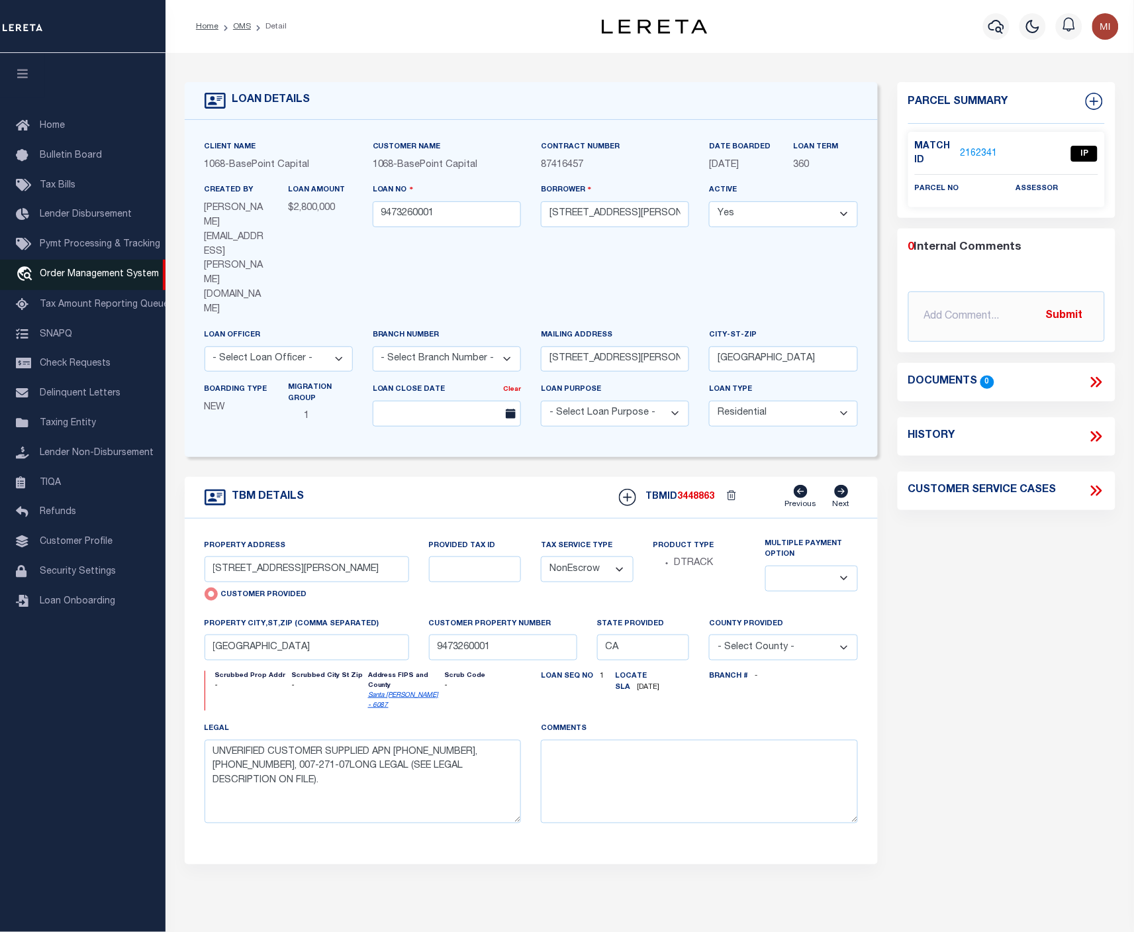
click at [124, 273] on span "Order Management System" at bounding box center [99, 273] width 119 height 9
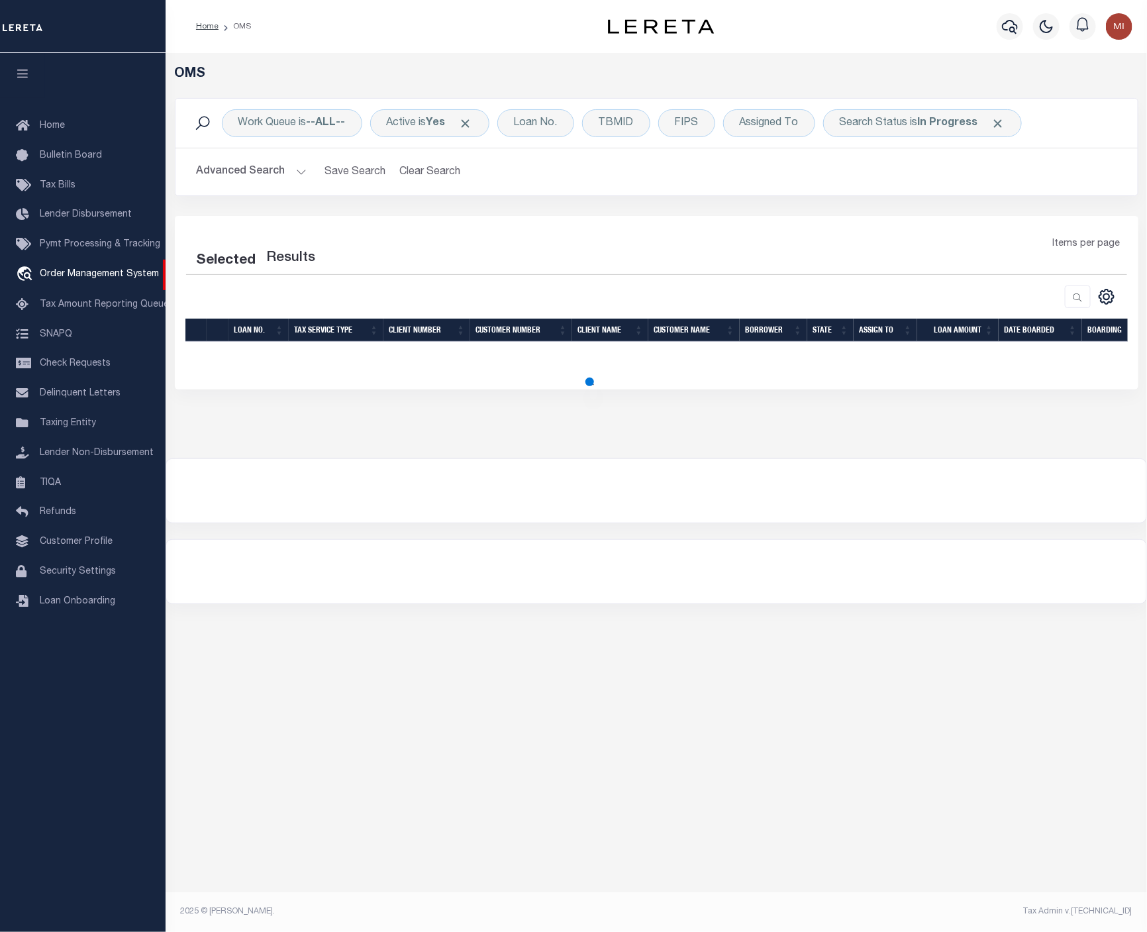
select select "200"
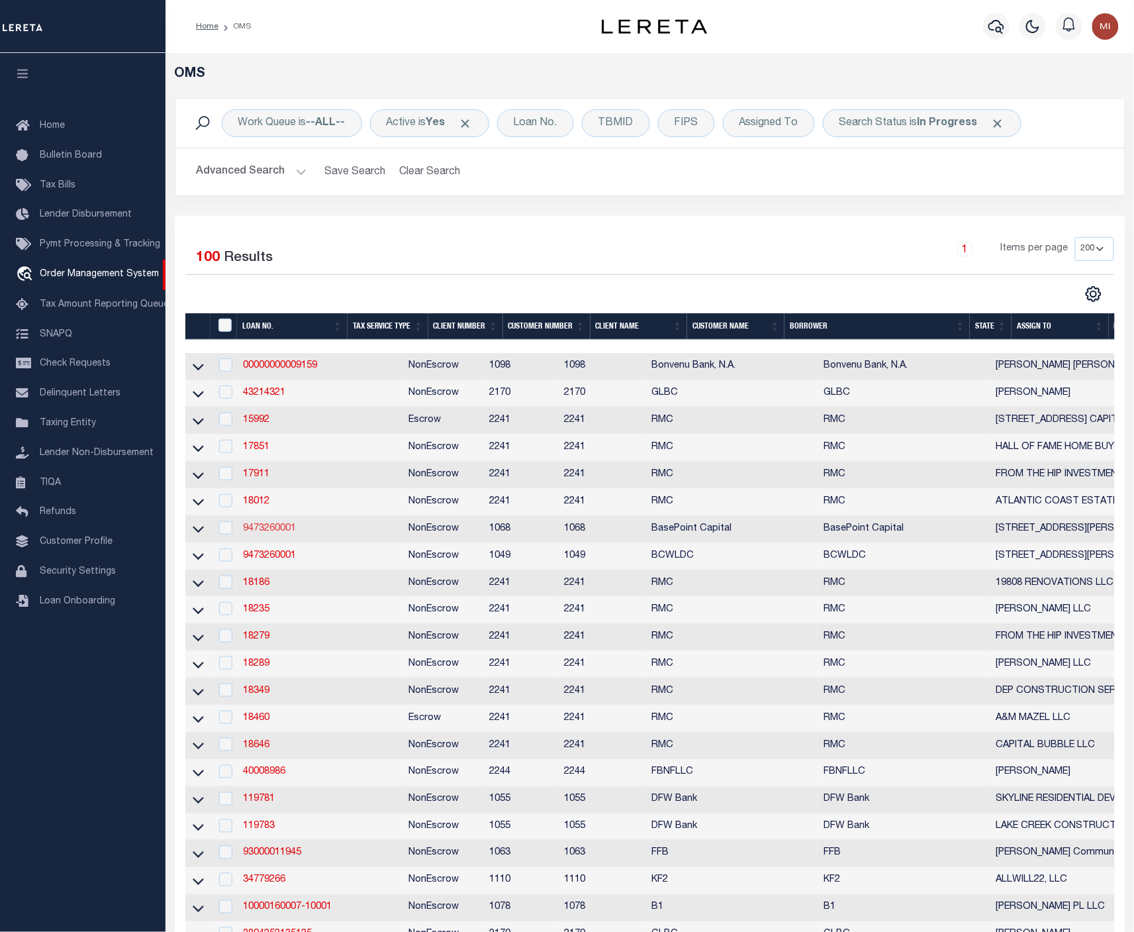
click at [258, 533] on link "9473260001" at bounding box center [269, 528] width 53 height 9
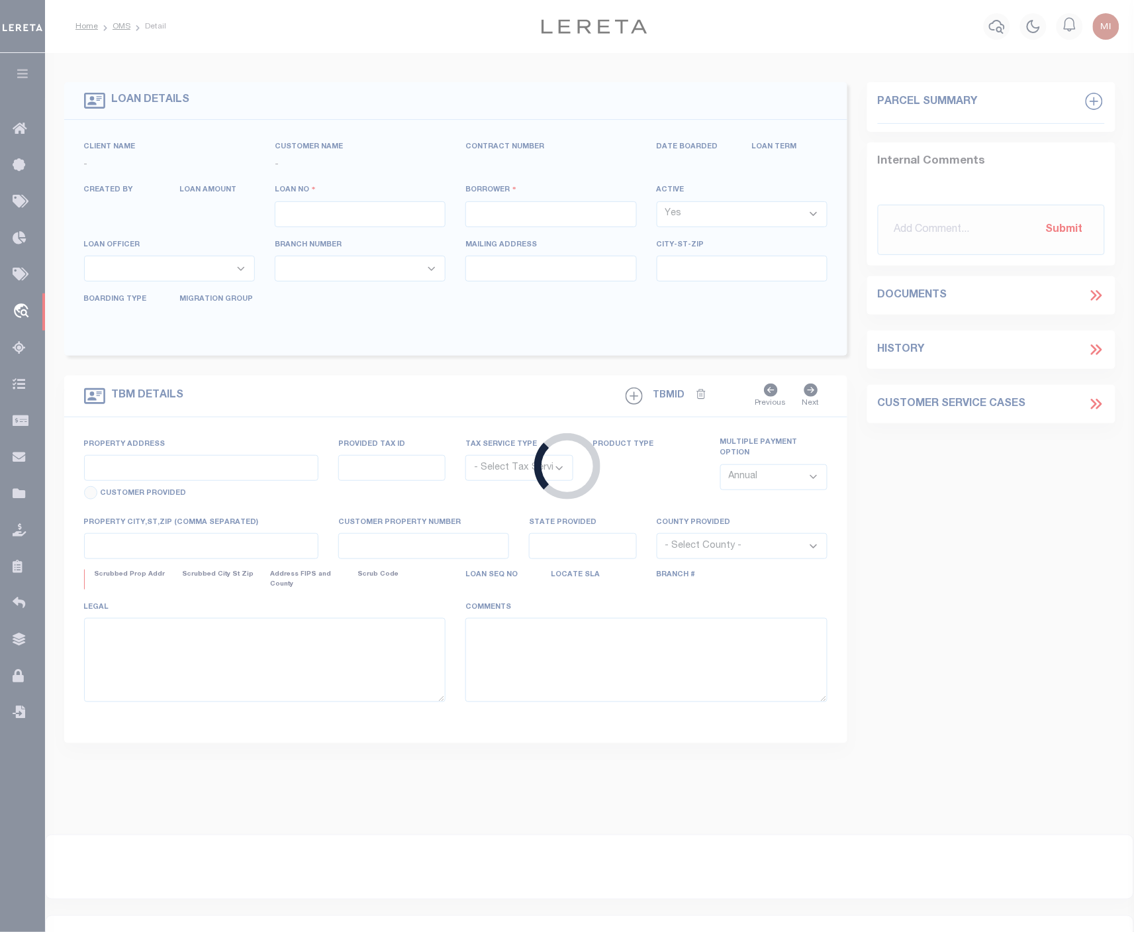
type input "9473260001"
type input "[STREET_ADDRESS][PERSON_NAME], LLC"
select select
type input "[STREET_ADDRESS][PERSON_NAME]"
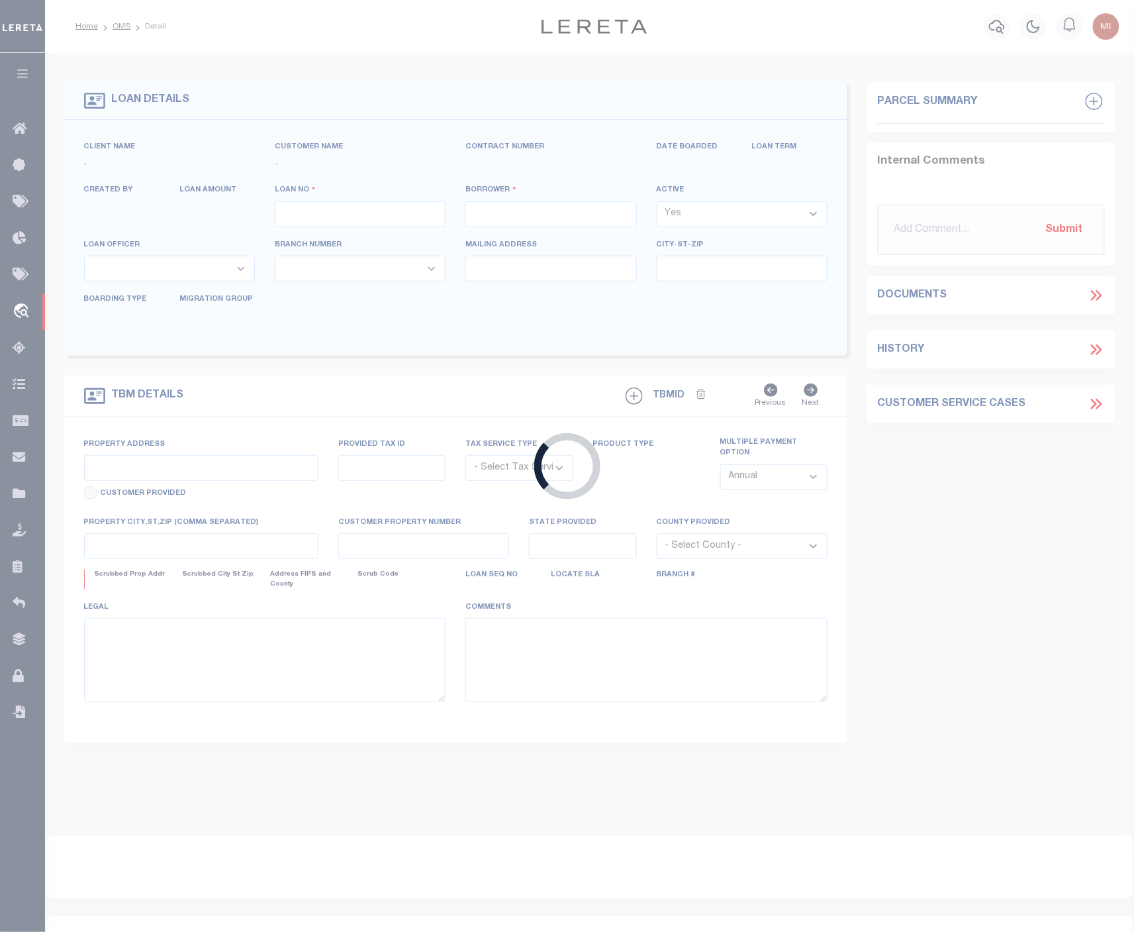
type input "[GEOGRAPHIC_DATA]"
select select
select select "10"
select select
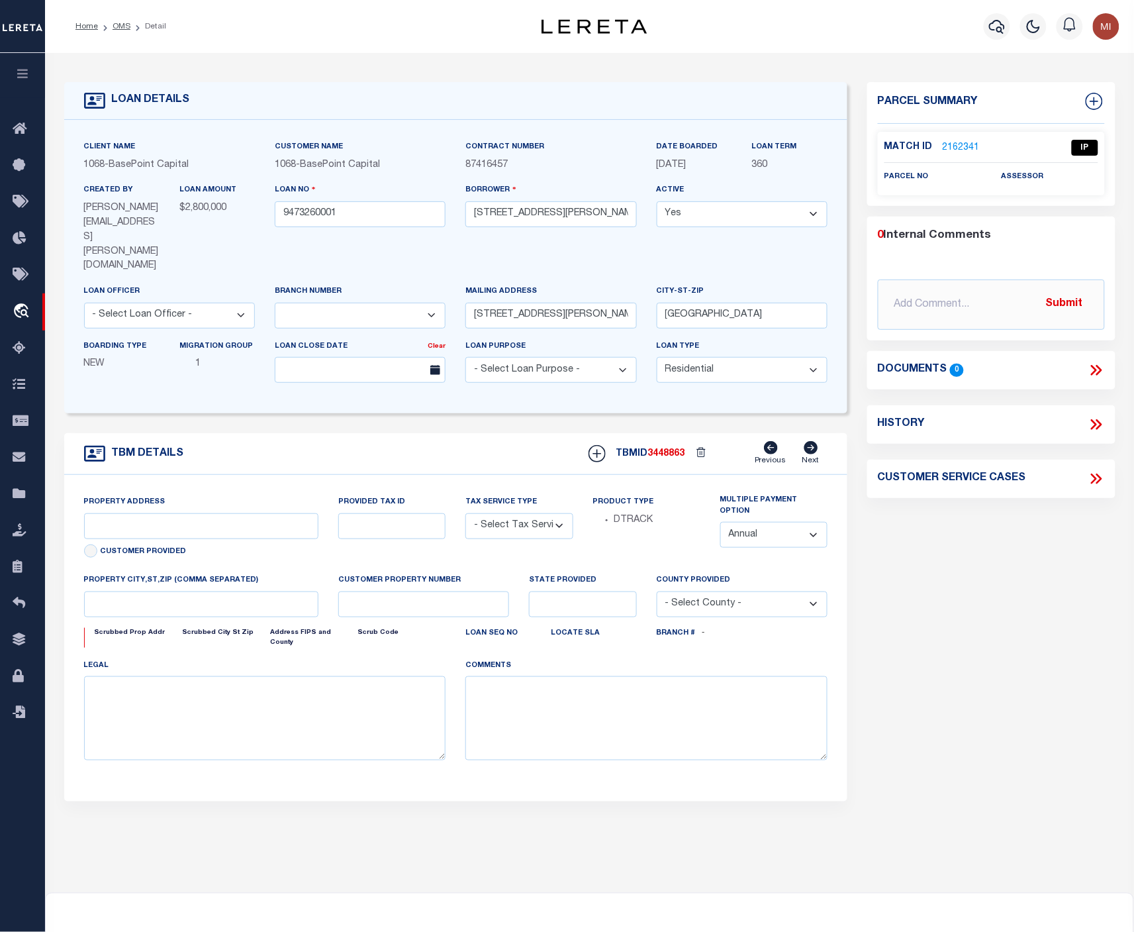
type input "[STREET_ADDRESS][PERSON_NAME]"
radio input "true"
select select "NonEscrow"
select select
type input "[GEOGRAPHIC_DATA]"
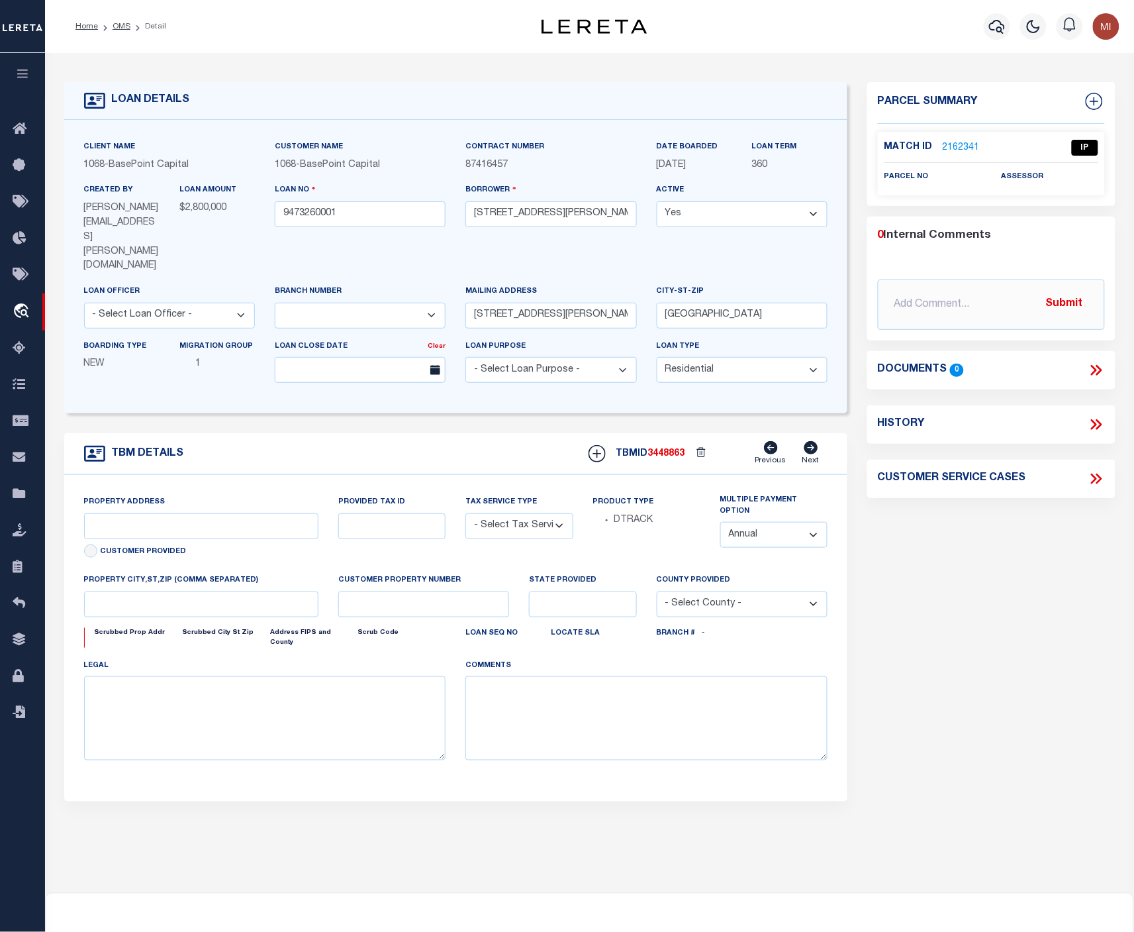
type input "9473260001"
type input "CA"
type textarea "UNVERIFIED CUSTOMER SUPPLIED APN [PHONE_NUMBER], [PHONE_NUMBER], 007-271-07LONG…"
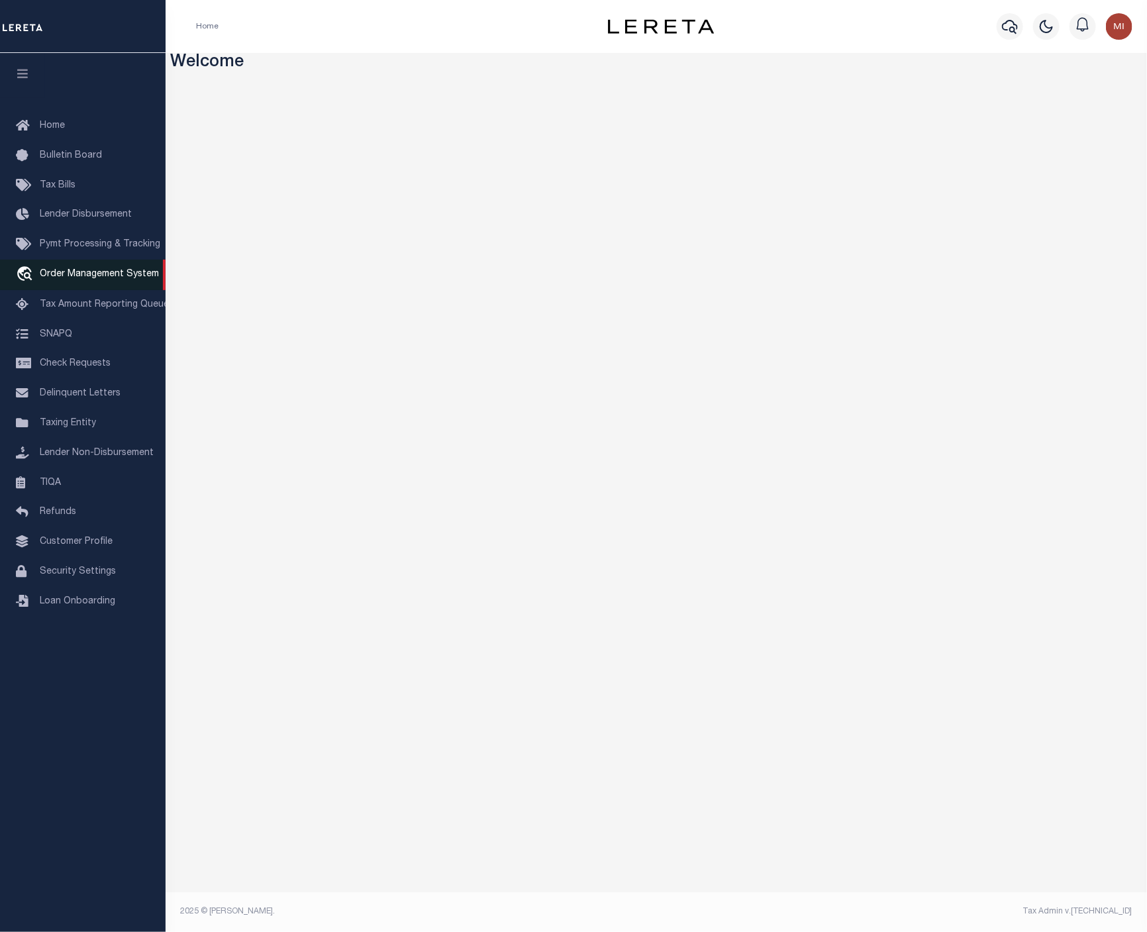
click at [77, 270] on link "travel_explore Order Management System" at bounding box center [83, 275] width 166 height 30
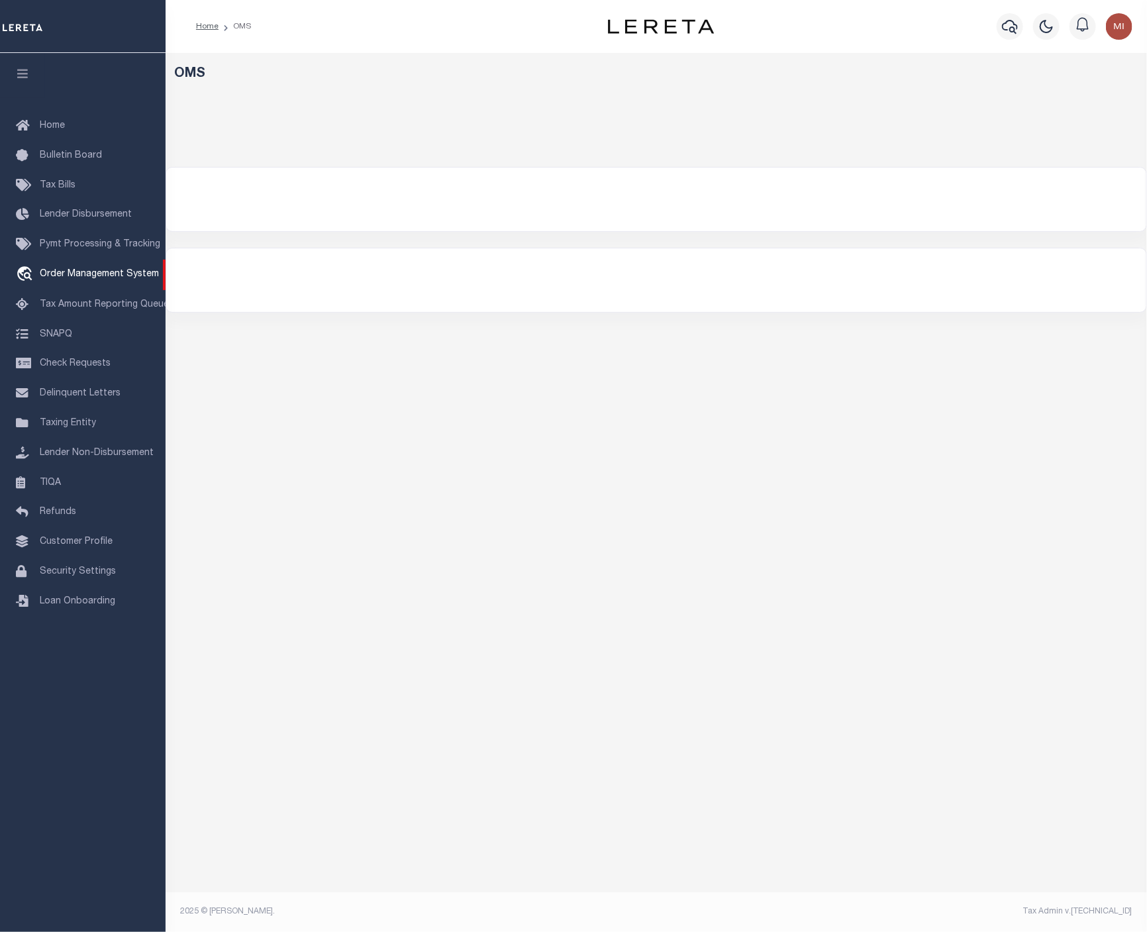
select select "200"
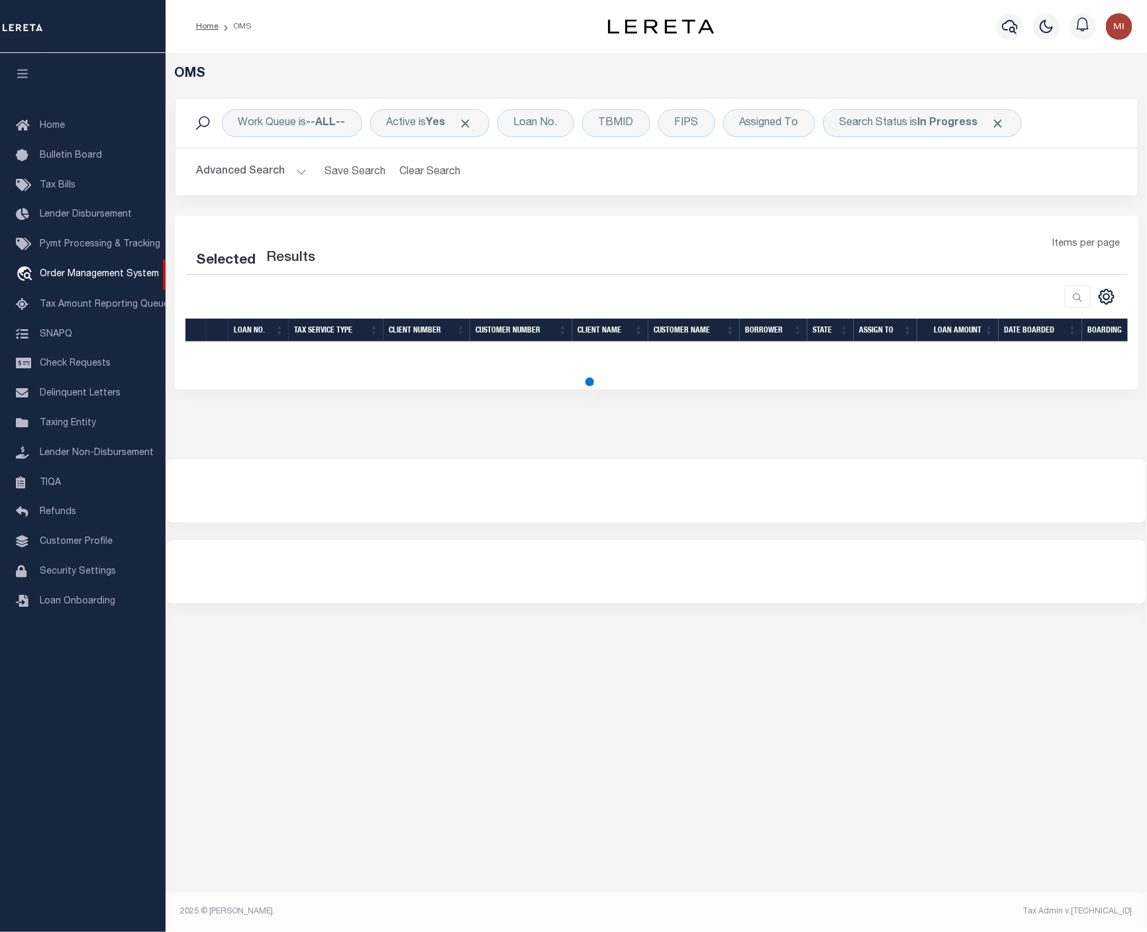
select select "200"
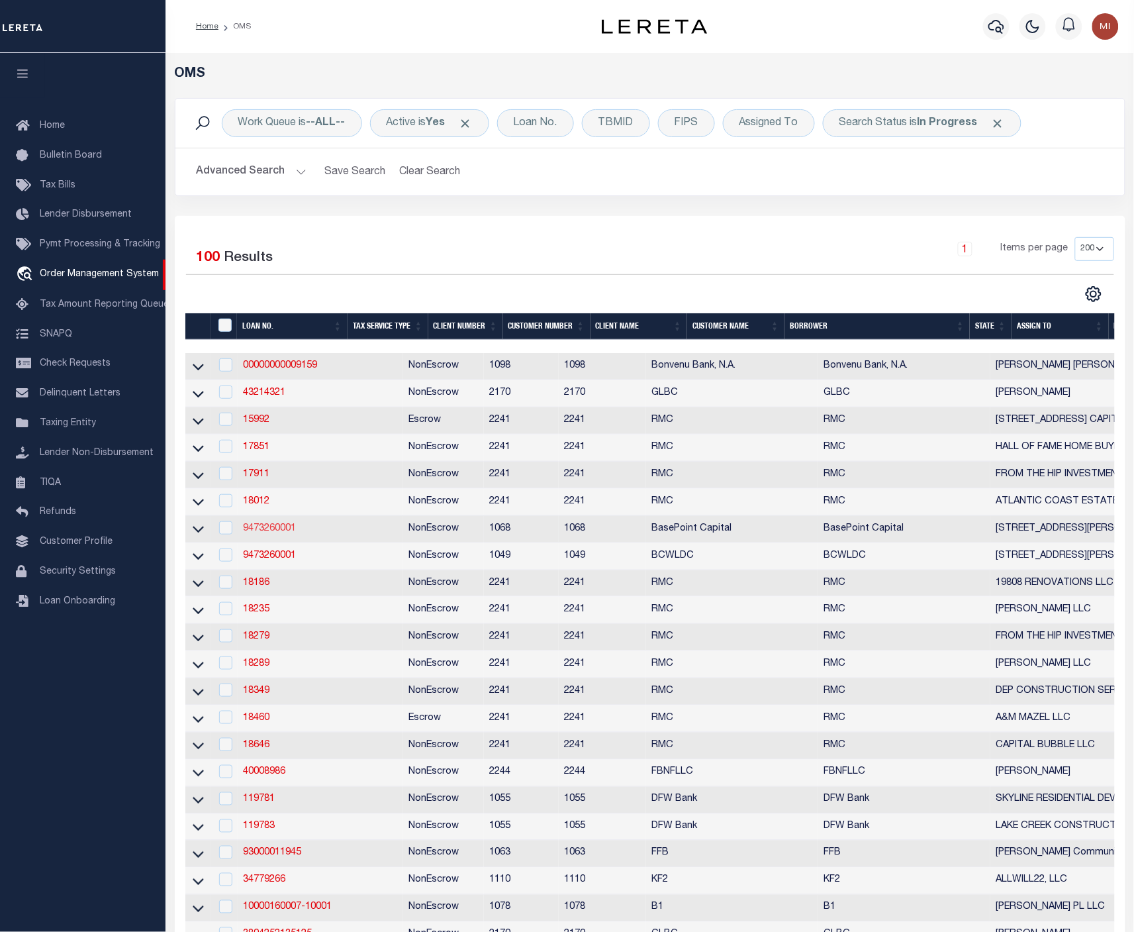
click at [262, 533] on link "9473260001" at bounding box center [269, 528] width 53 height 9
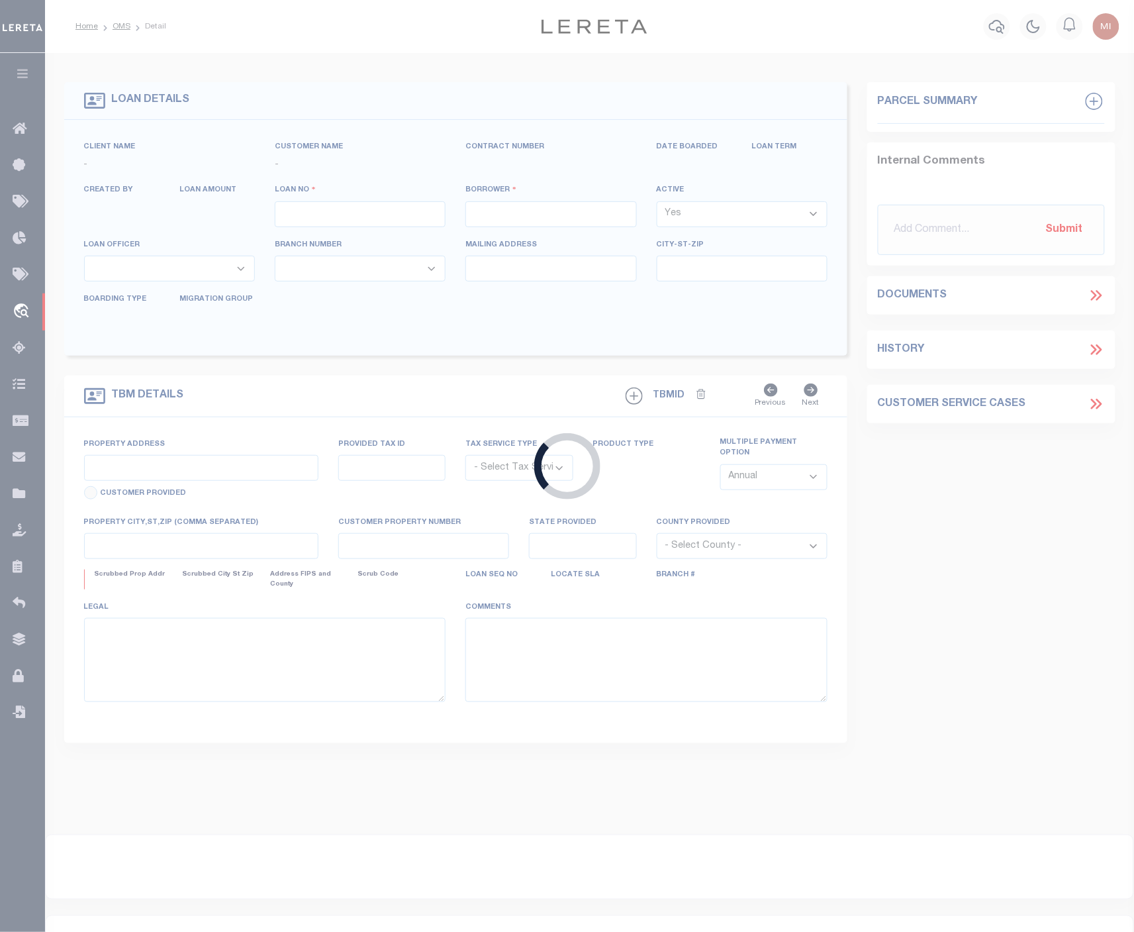
type input "9473260001"
type input "[STREET_ADDRESS][PERSON_NAME], LLC"
select select
type input "[STREET_ADDRESS][PERSON_NAME]"
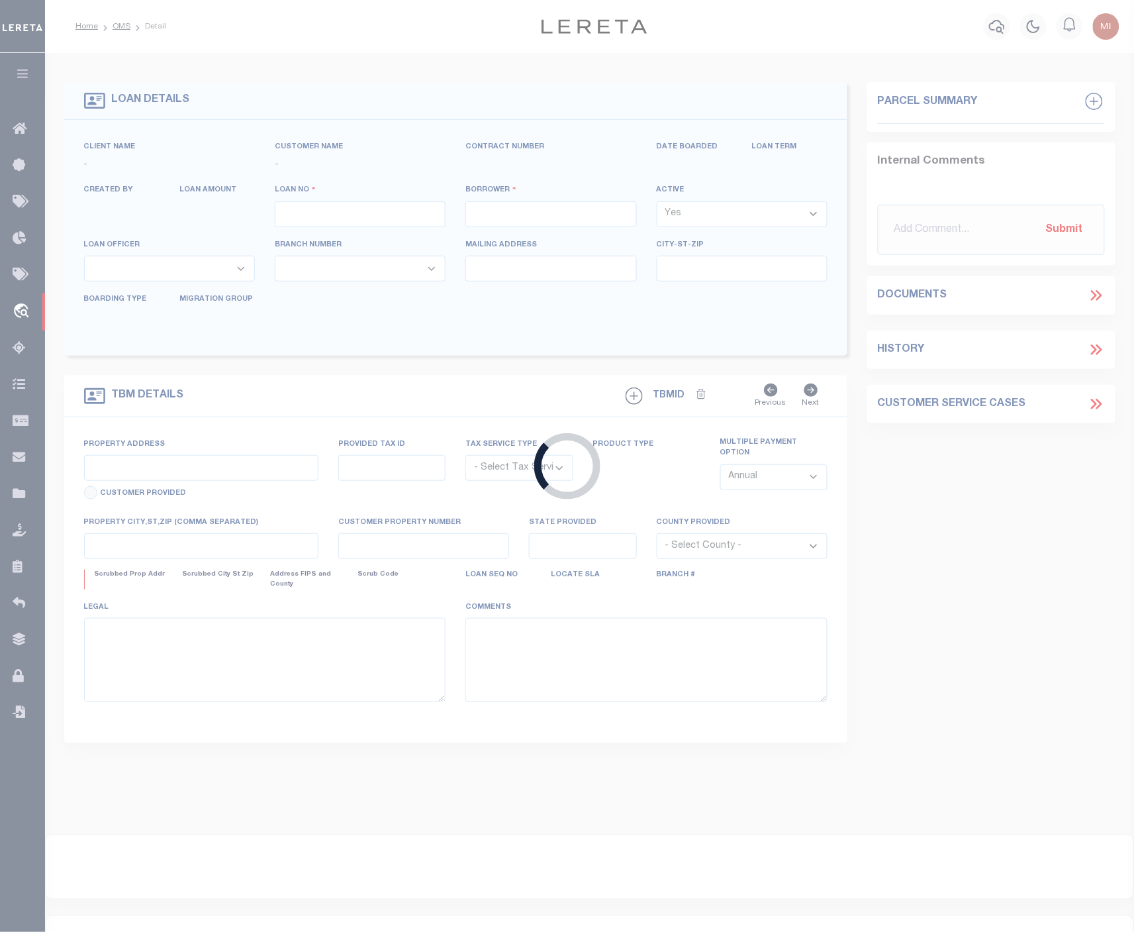
type input "[GEOGRAPHIC_DATA]"
select select
select select "10"
select select
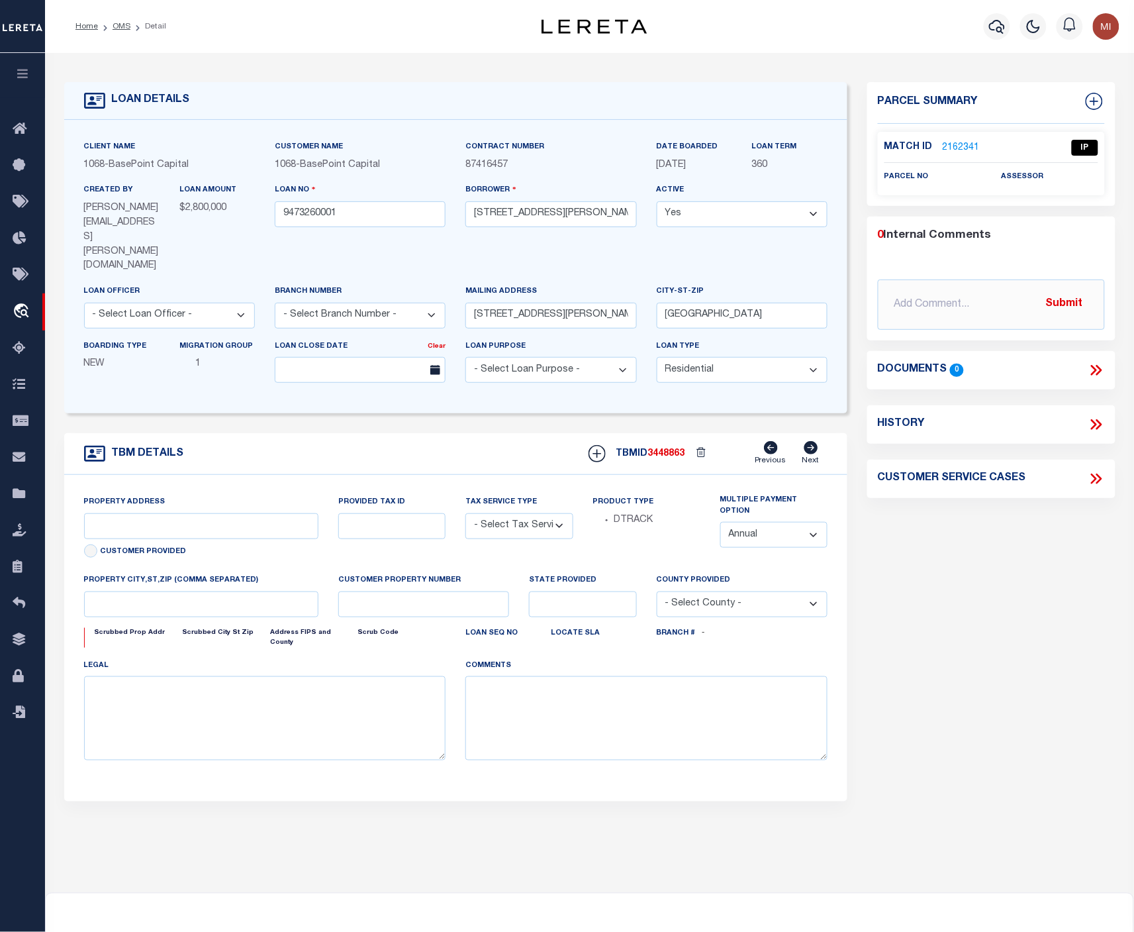
type input "510 LEIBRANDT AVE"
radio input "true"
select select "NonEscrow"
select select
type input "SANTA CRUZ CA 95060"
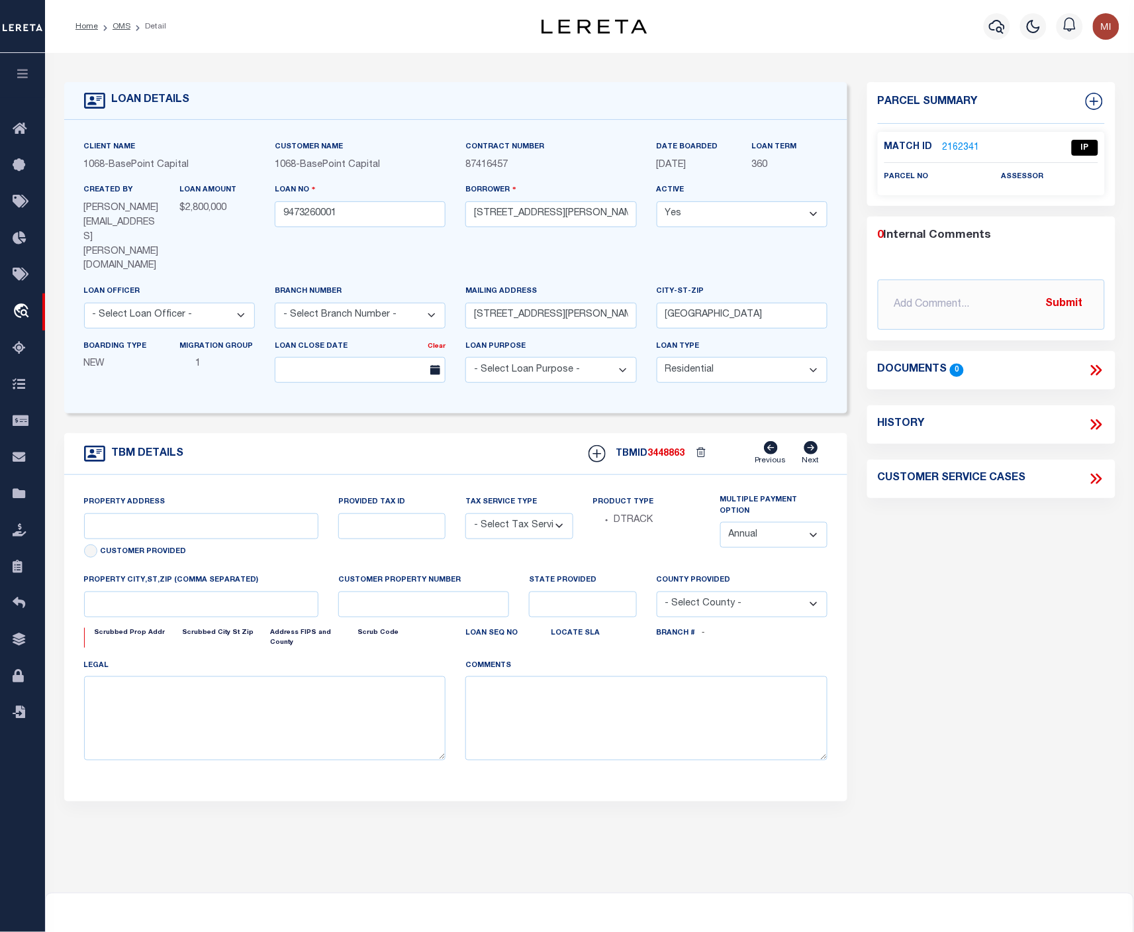
type input "9473260001"
type input "CA"
type textarea "UNVERIFIED CUSTOMER SUPPLIED APN 007-271-06, 007-271-05, 007-271-07LONG LEGAL (…"
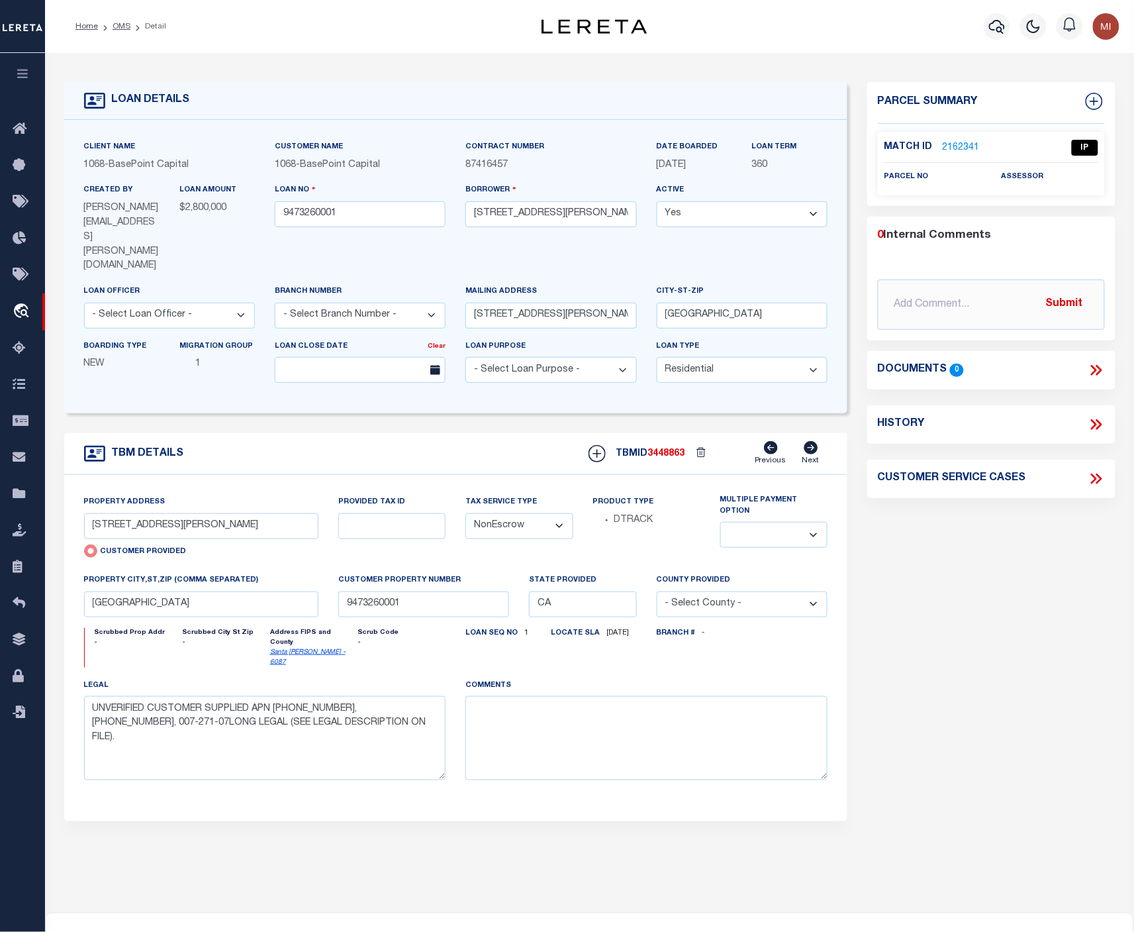
click at [232, 433] on div "TBM DETAILS TBMID 3448863 Previous Next" at bounding box center [456, 454] width 784 height 42
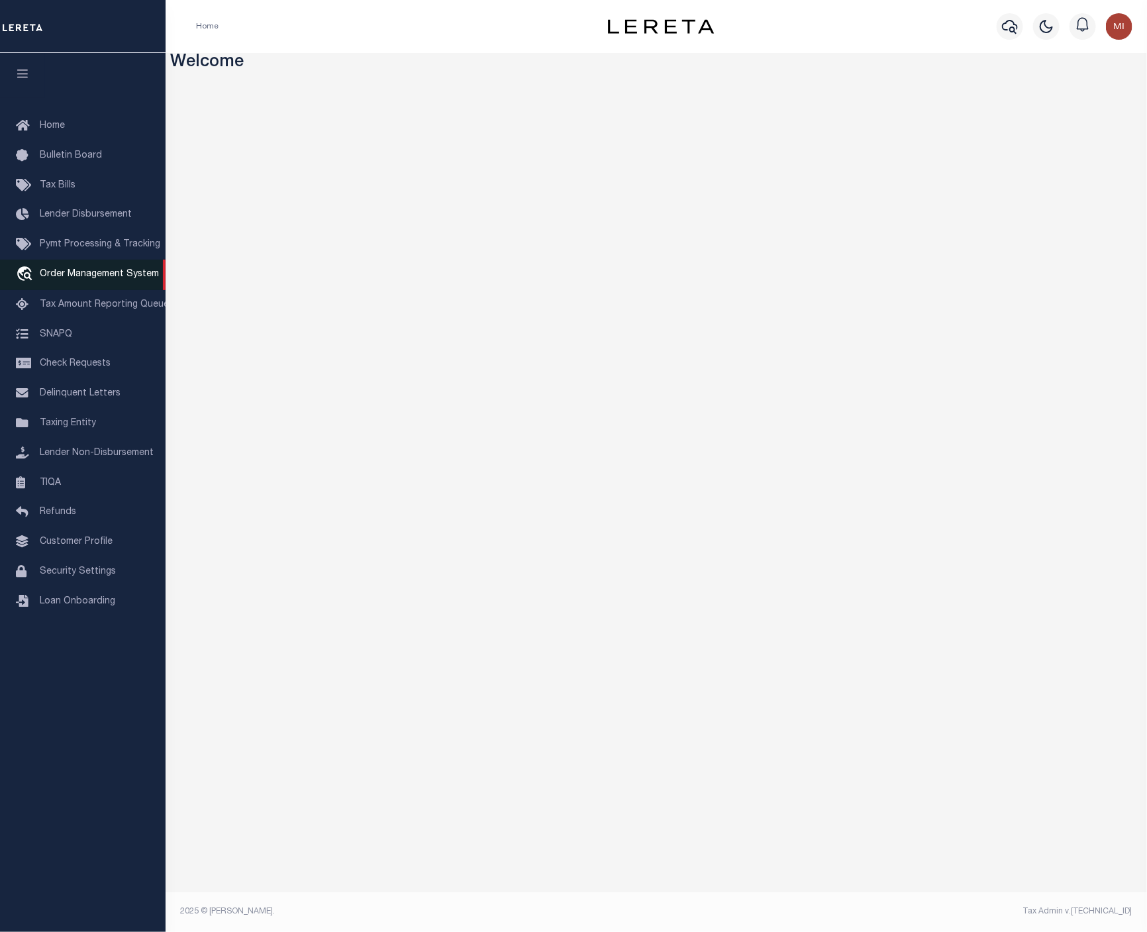
click at [83, 278] on span "Order Management System" at bounding box center [99, 273] width 119 height 9
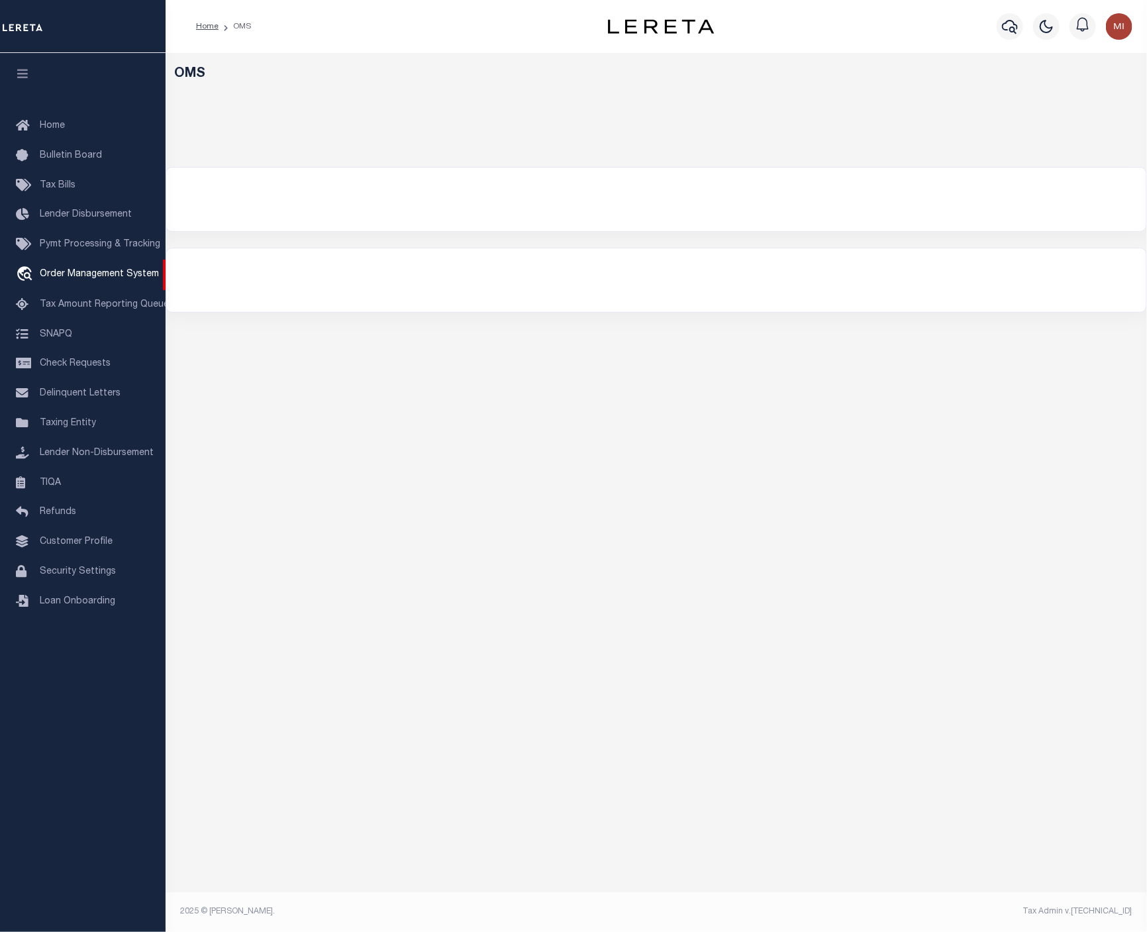
select select "200"
